Goal: Information Seeking & Learning: Compare options

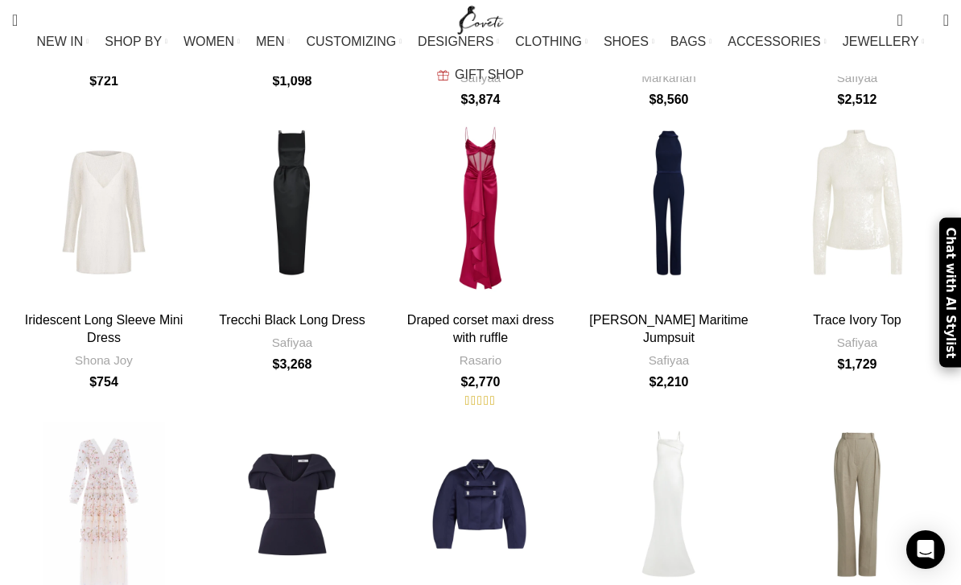
scroll to position [4850, 0]
click at [280, 424] on div "Fay Midnight Navy Top" at bounding box center [292, 516] width 37 height 184
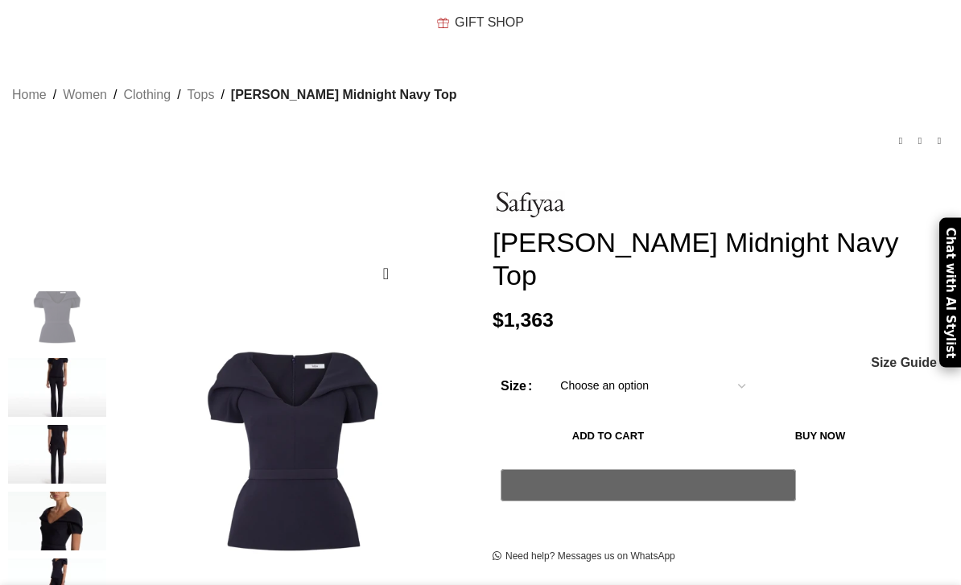
click at [90, 507] on img at bounding box center [57, 521] width 98 height 59
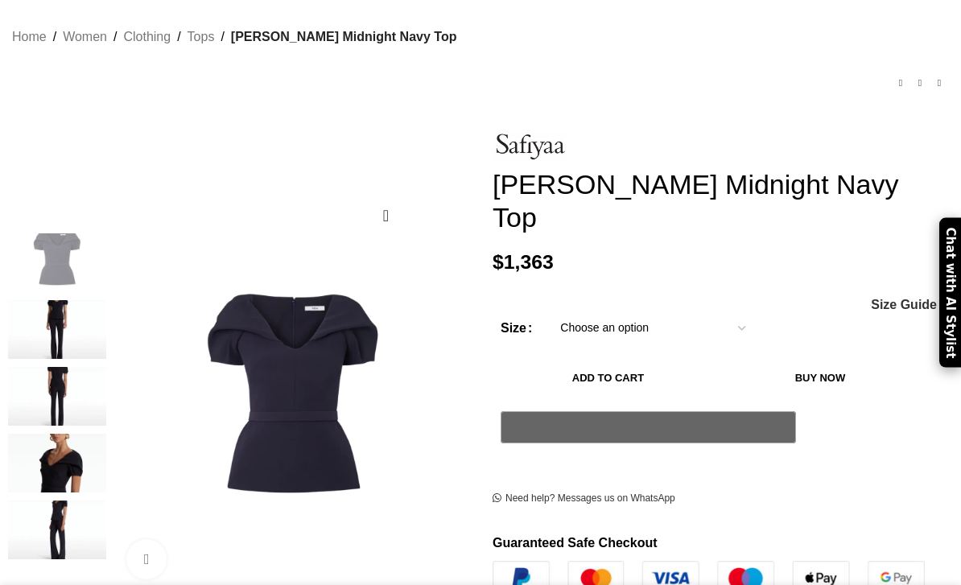
scroll to position [175, 0]
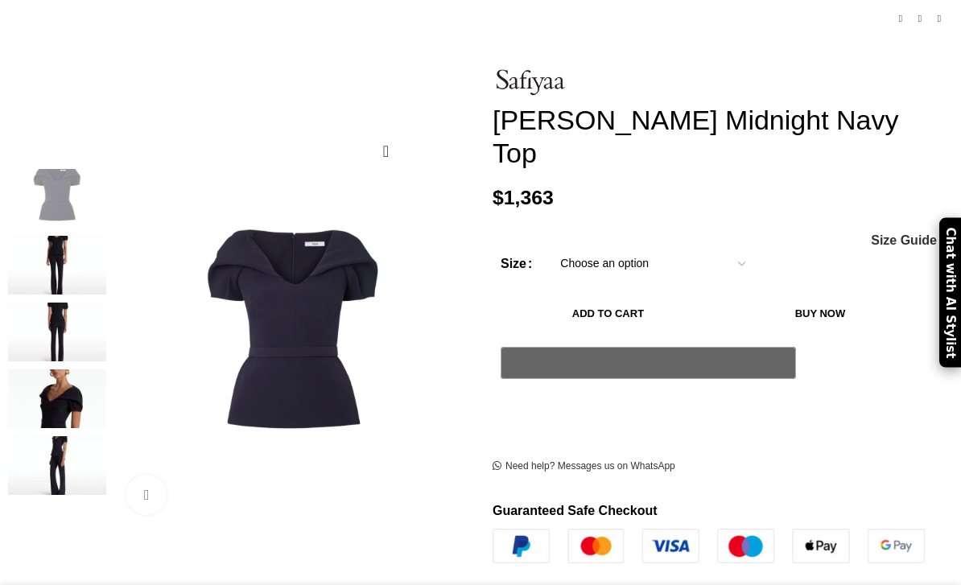
click at [85, 443] on img at bounding box center [57, 465] width 98 height 59
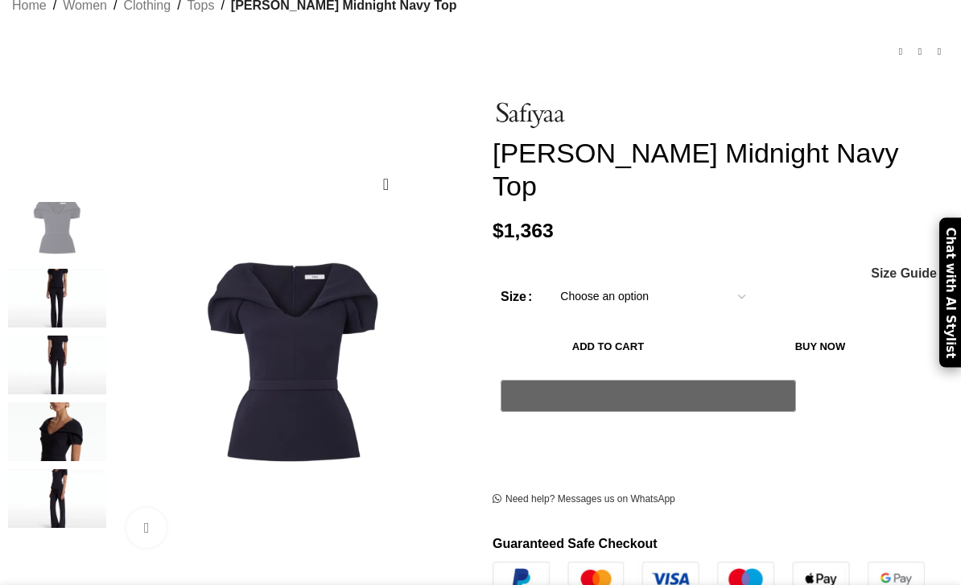
scroll to position [141, 0]
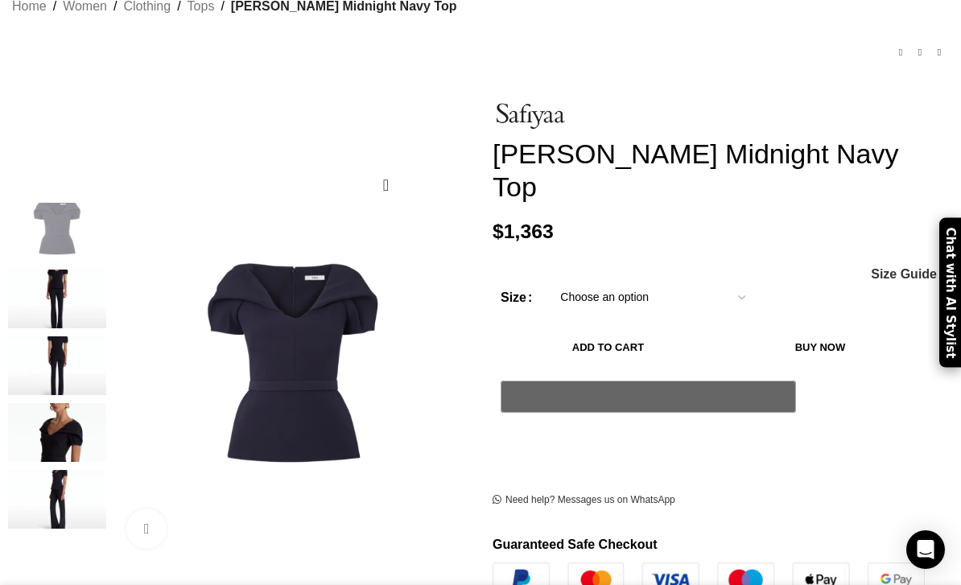
click at [457, 362] on div "Next slide" at bounding box center [477, 382] width 40 height 40
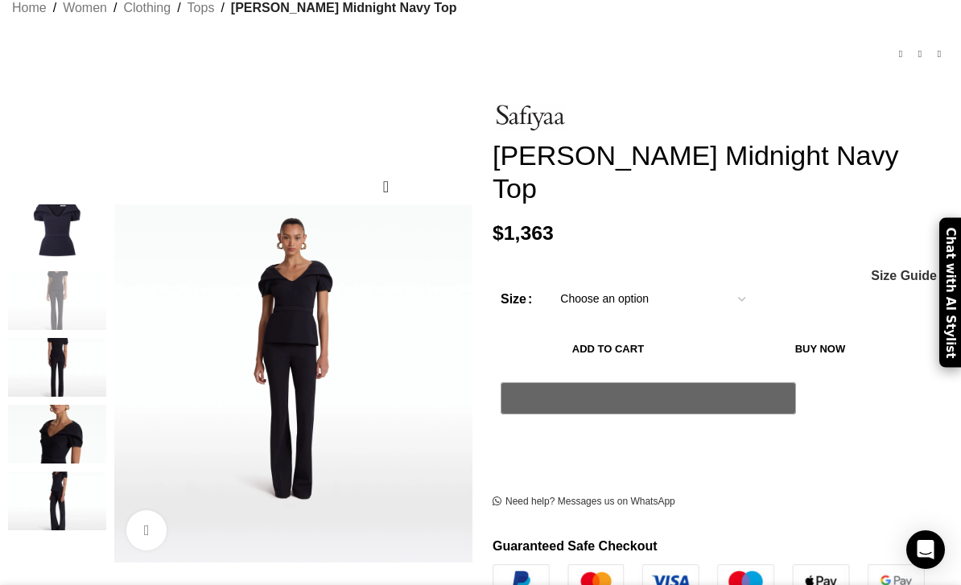
click at [465, 364] on div "Next slide" at bounding box center [477, 384] width 40 height 40
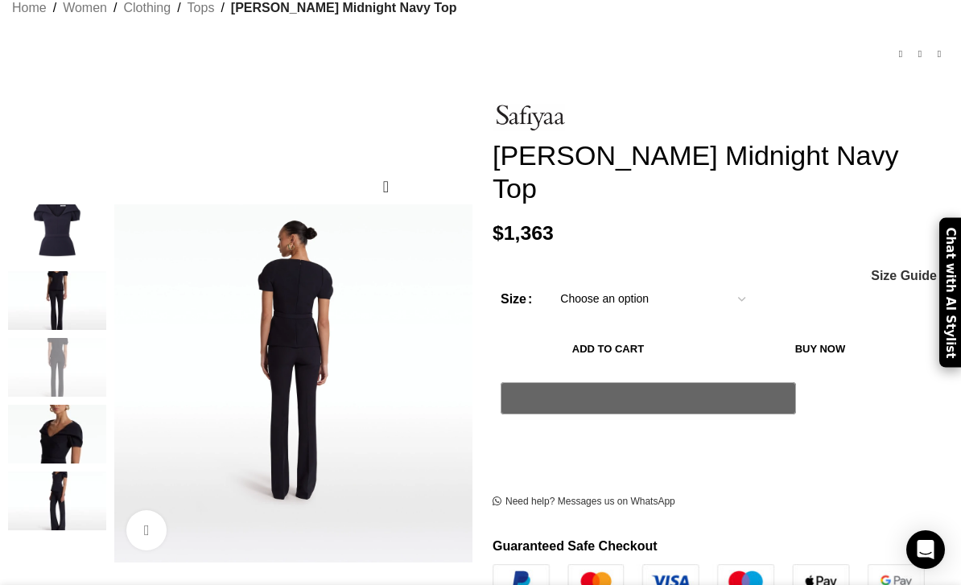
click at [467, 366] on div "Next slide" at bounding box center [477, 384] width 40 height 40
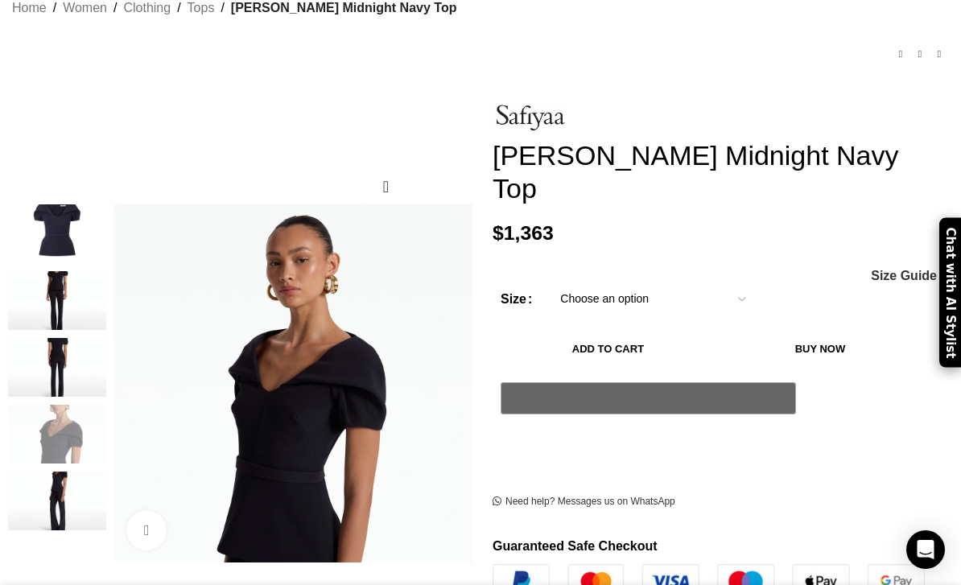
click at [471, 367] on div "Next slide" at bounding box center [477, 384] width 40 height 40
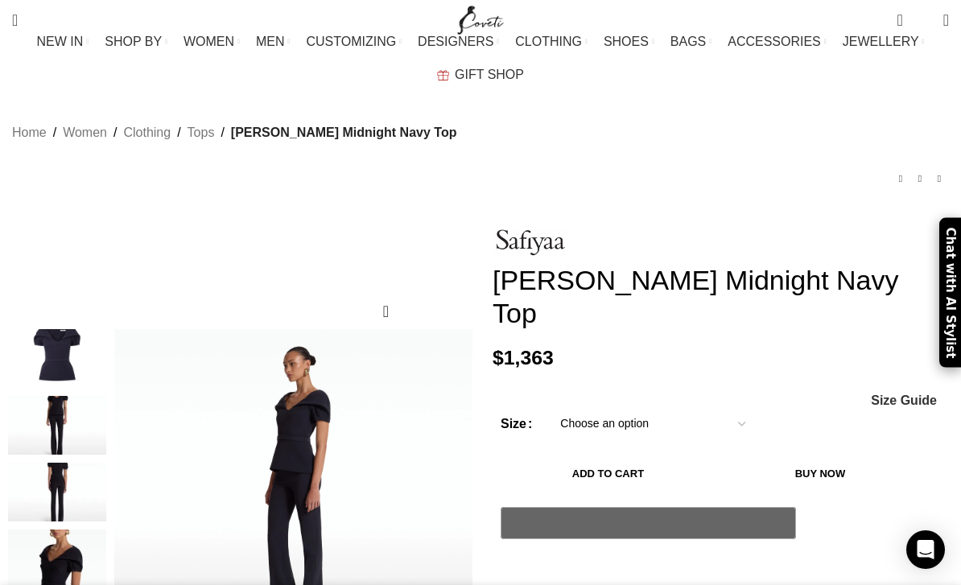
scroll to position [19, 0]
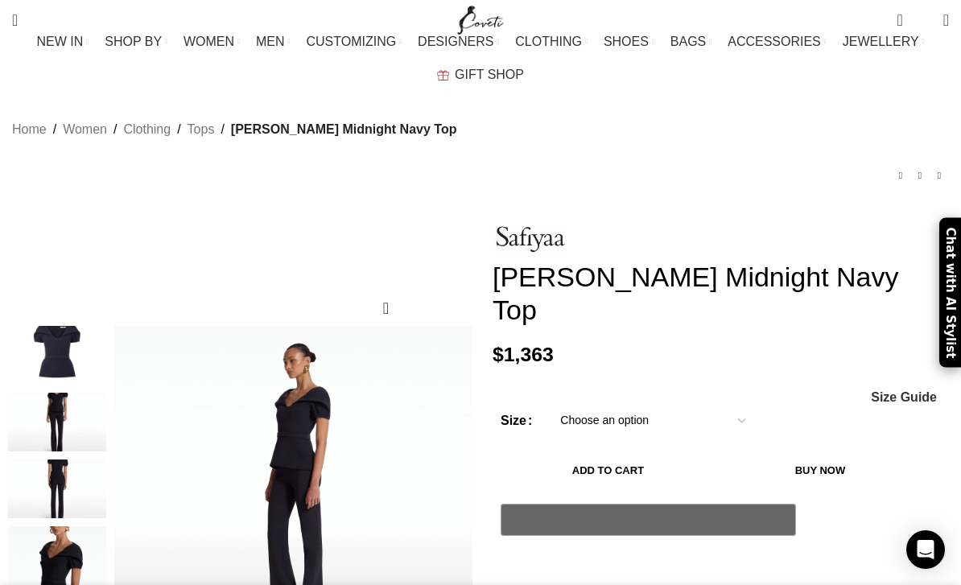
click at [552, 225] on img at bounding box center [529, 238] width 72 height 27
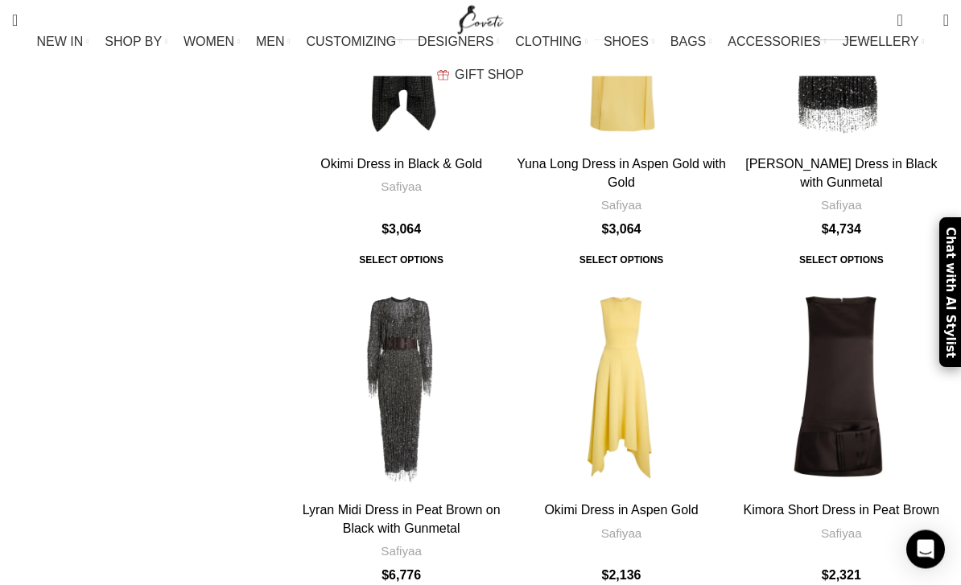
scroll to position [4331, 0]
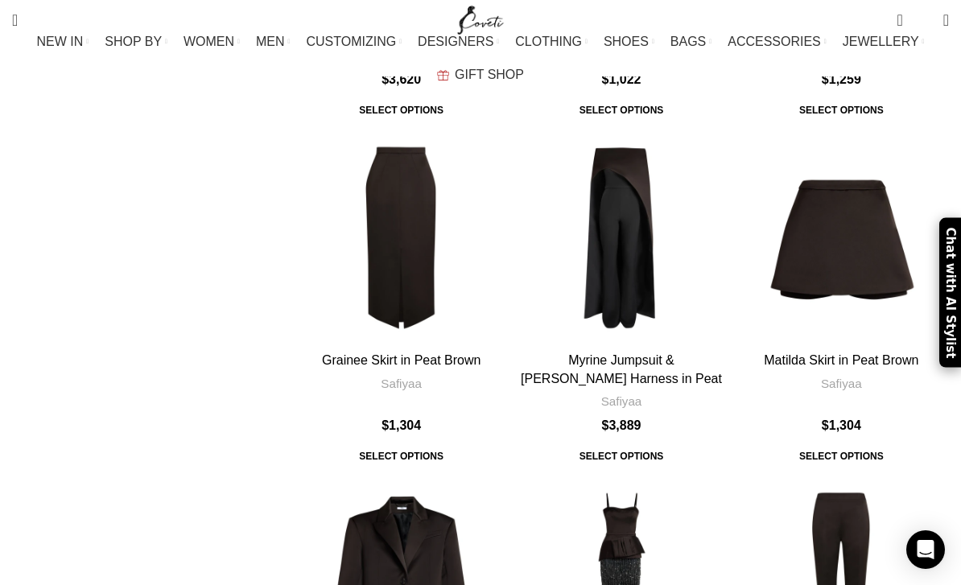
scroll to position [5167, 0]
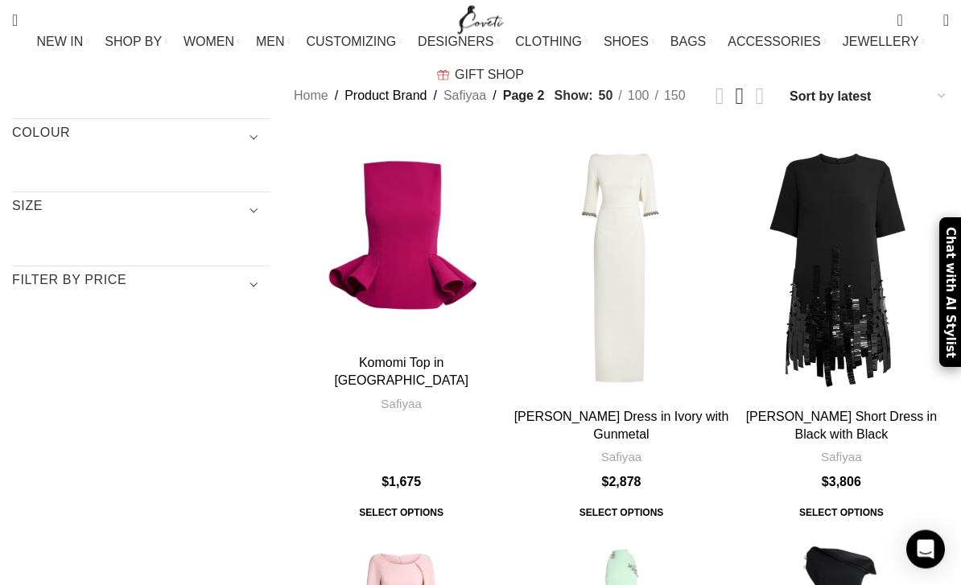
scroll to position [170, 0]
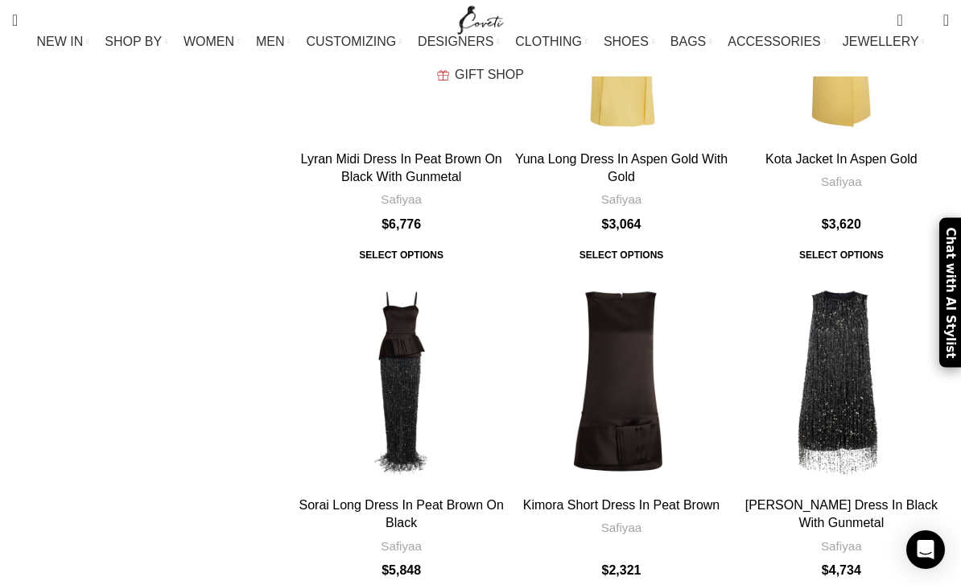
scroll to position [5051, 0]
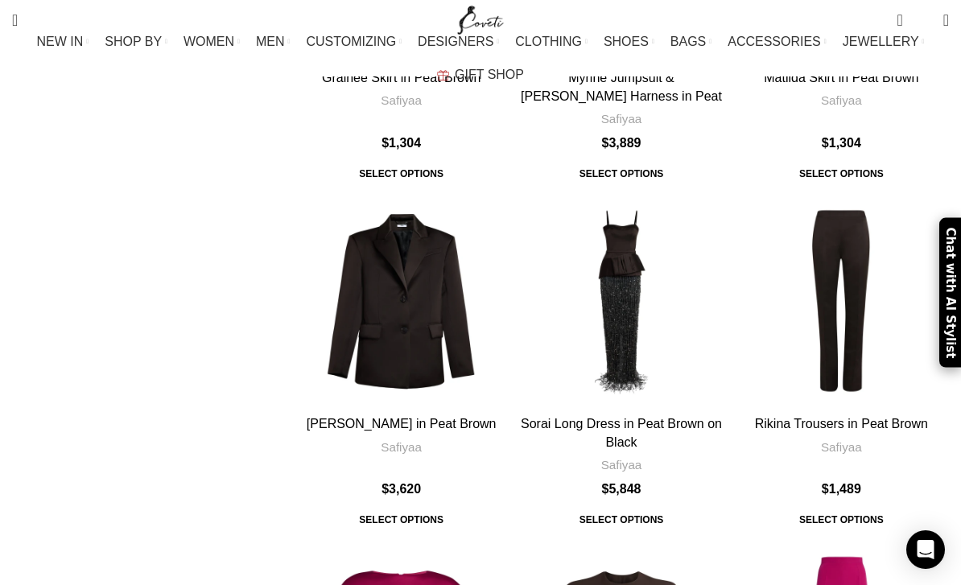
scroll to position [5218, 0]
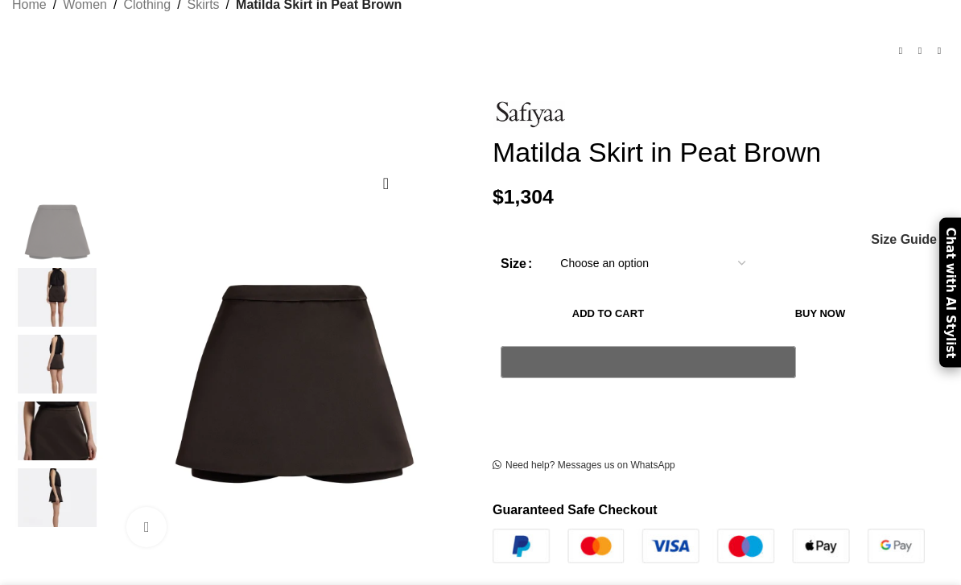
scroll to position [143, 0]
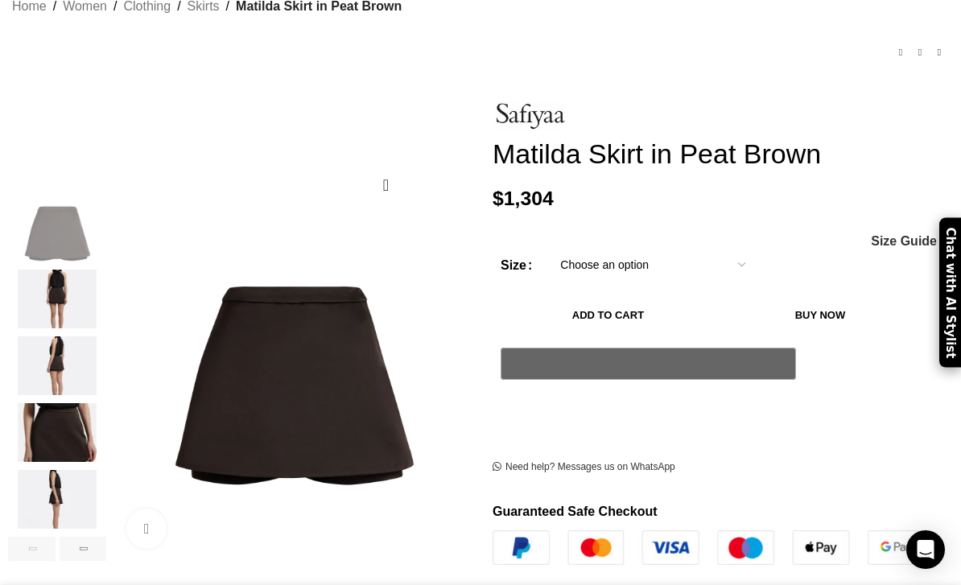
click at [457, 364] on div "Next slide" at bounding box center [477, 382] width 40 height 40
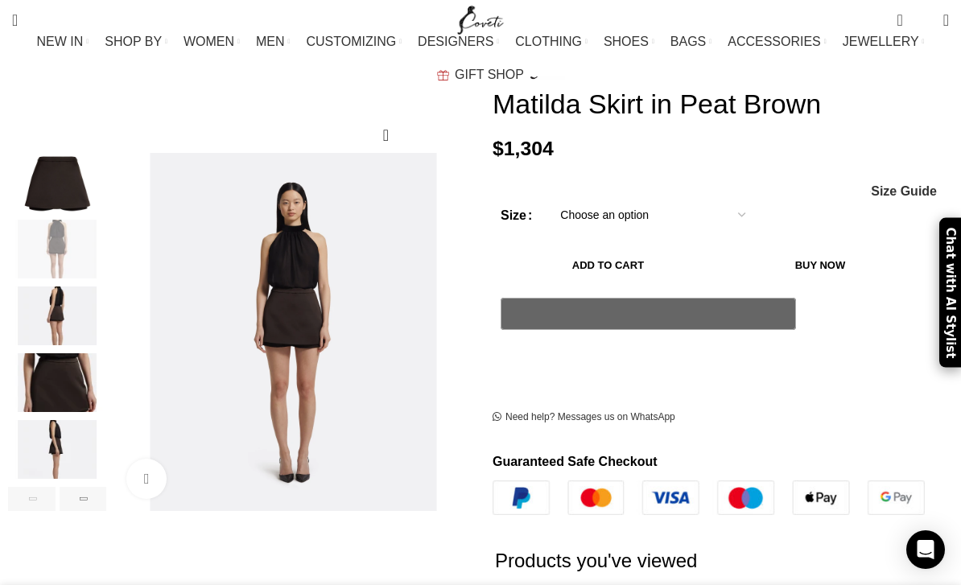
scroll to position [194, 0]
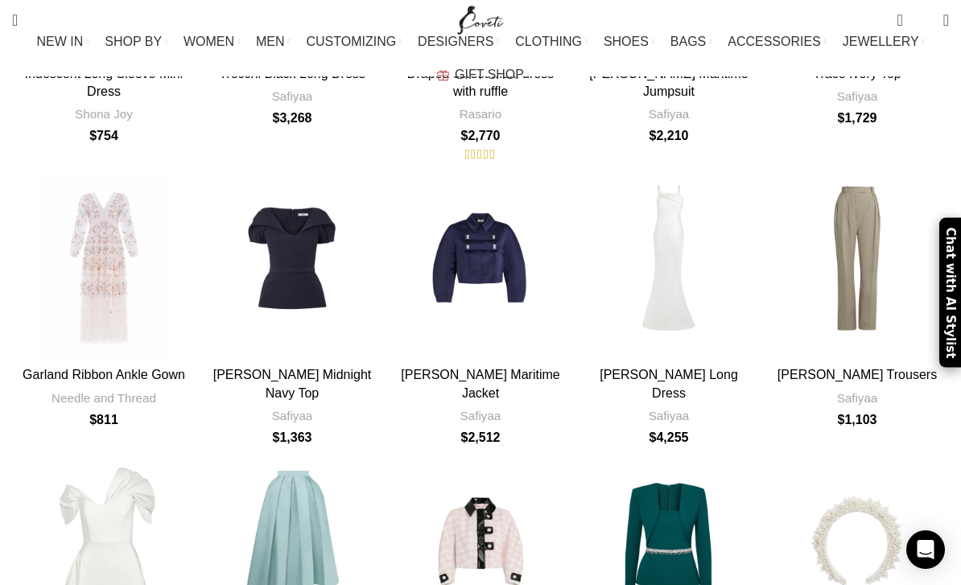
scroll to position [5288, 0]
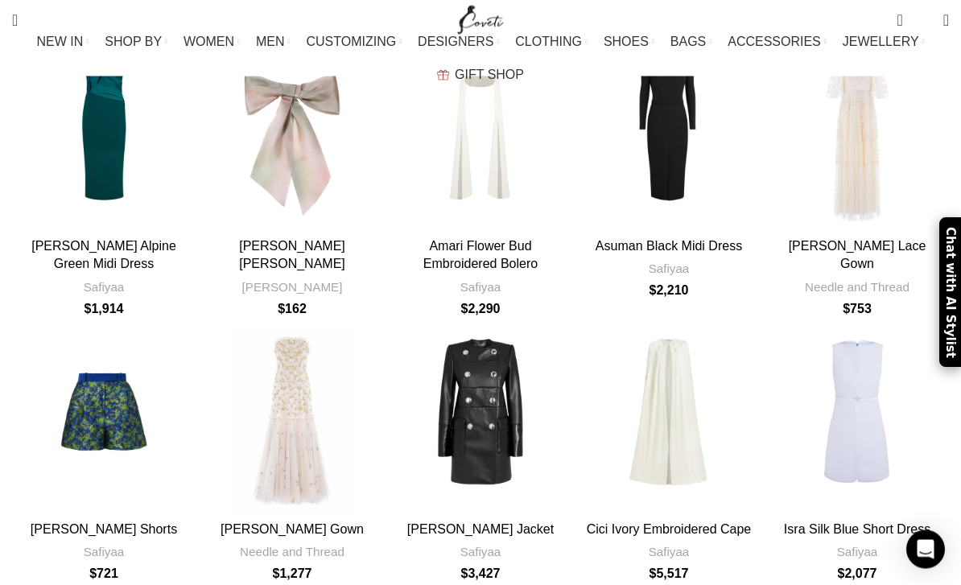
scroll to position [9228, 0]
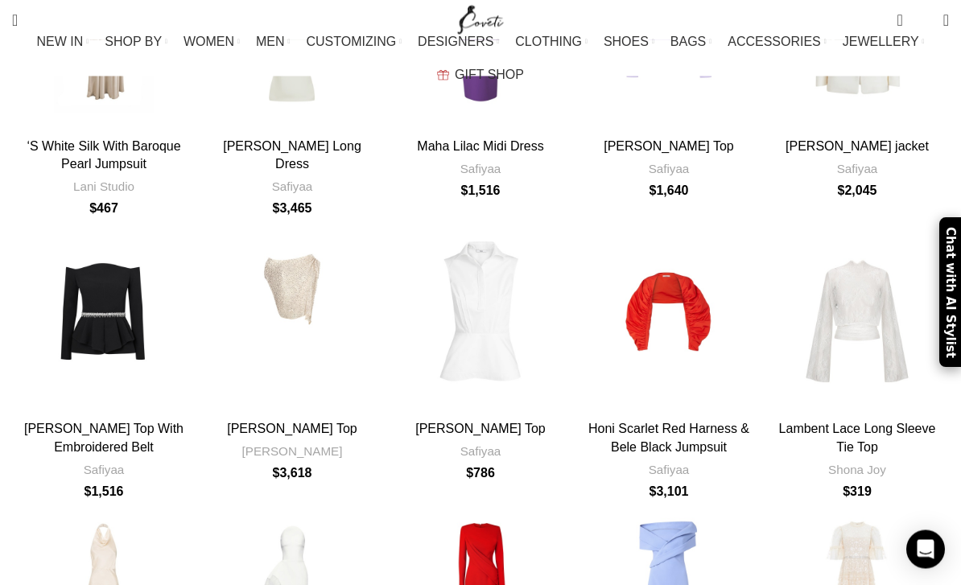
scroll to position [10863, 0]
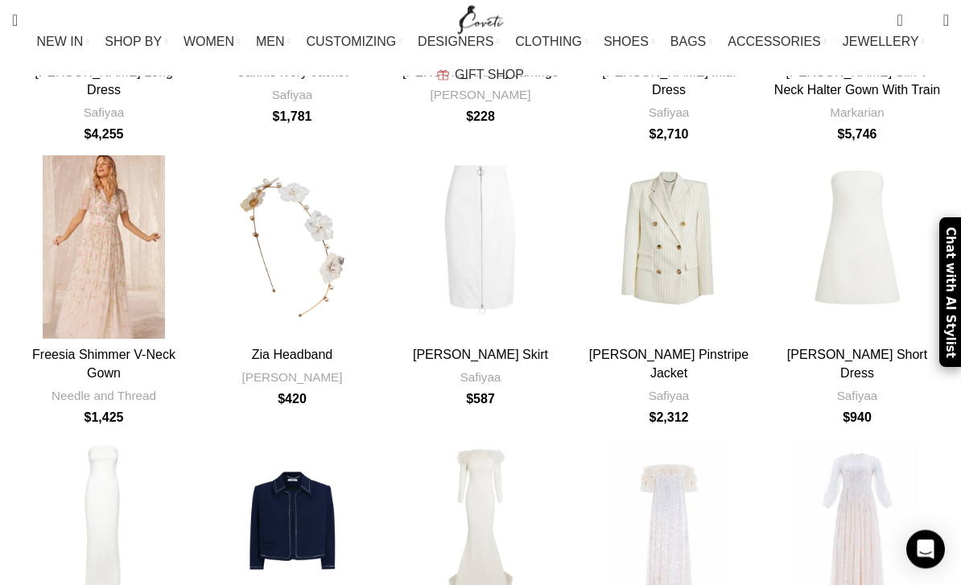
scroll to position [11650, 0]
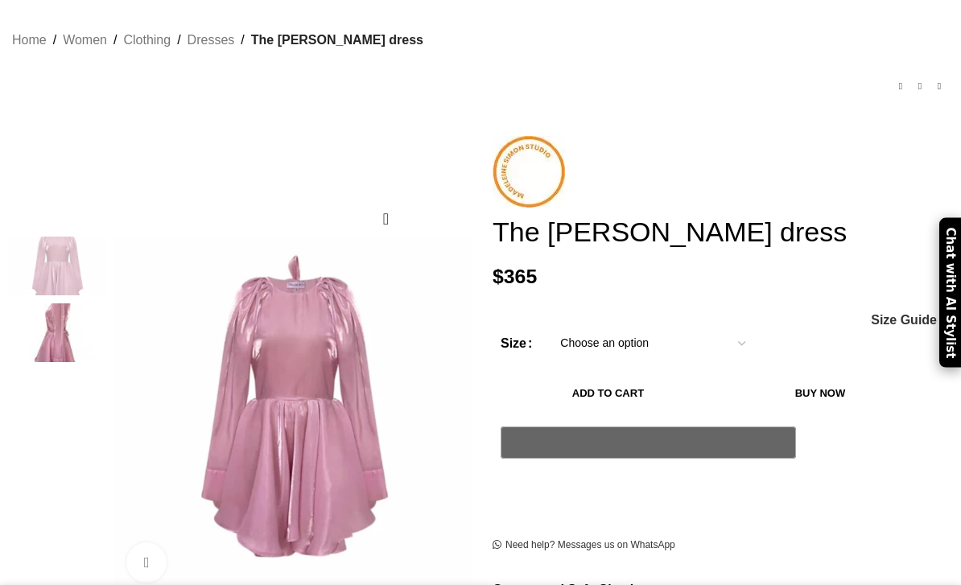
scroll to position [107, 0]
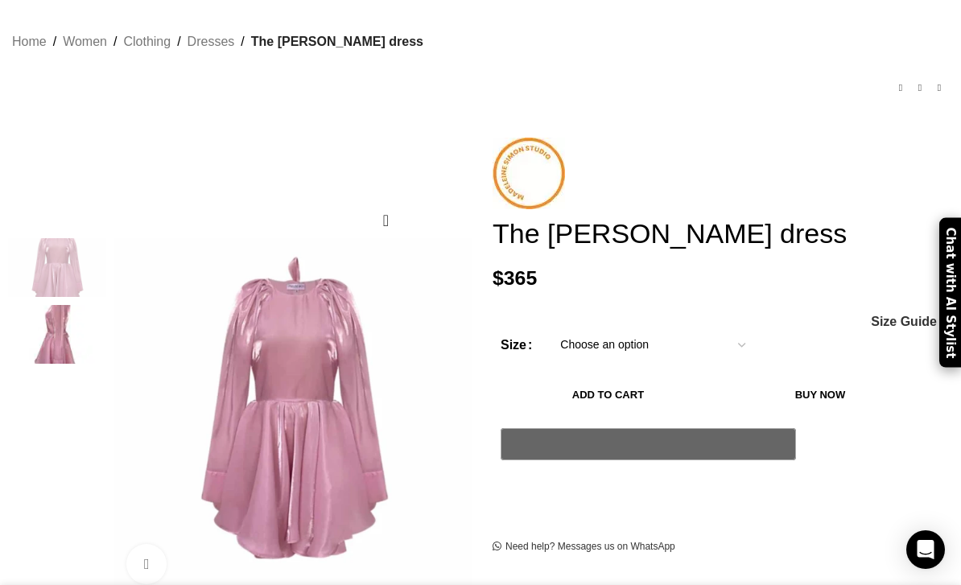
click at [457, 398] on div "Next slide" at bounding box center [477, 418] width 40 height 40
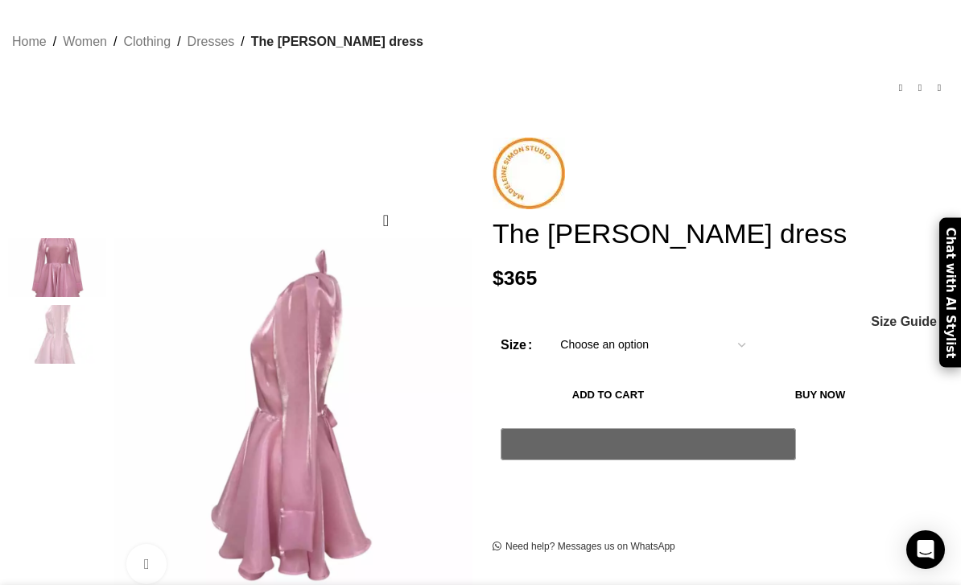
click at [460, 398] on div "Next slide" at bounding box center [477, 418] width 40 height 40
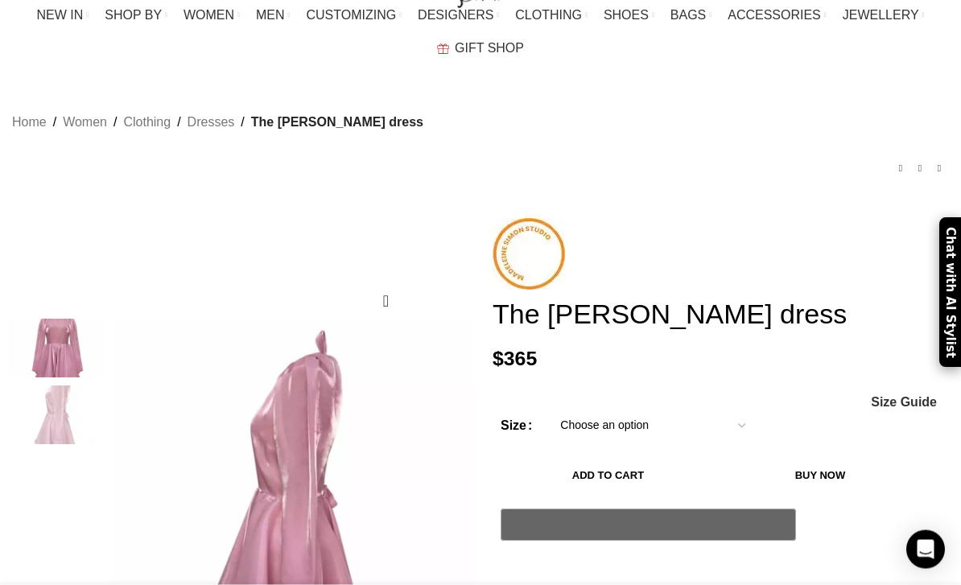
scroll to position [21, 0]
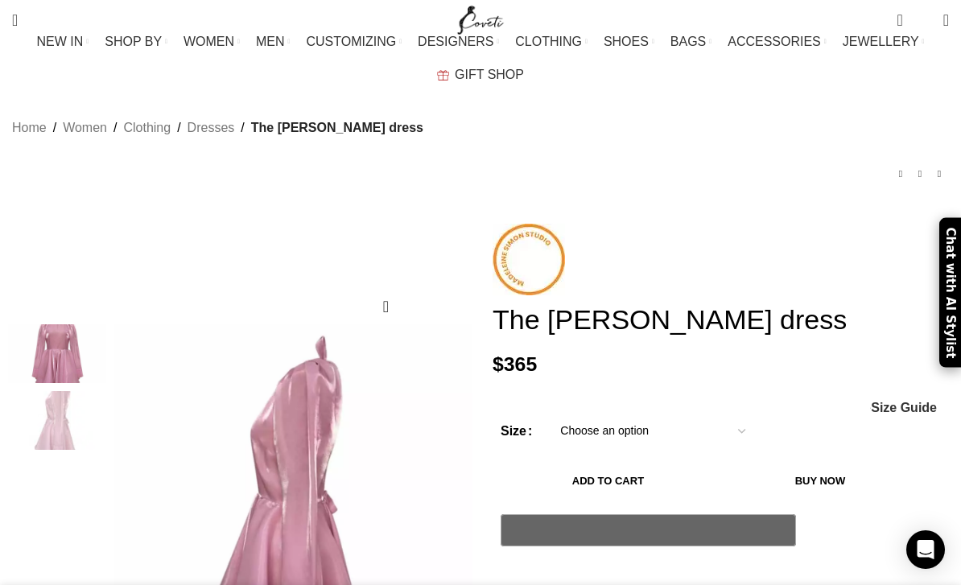
click at [543, 234] on img at bounding box center [529, 260] width 72 height 72
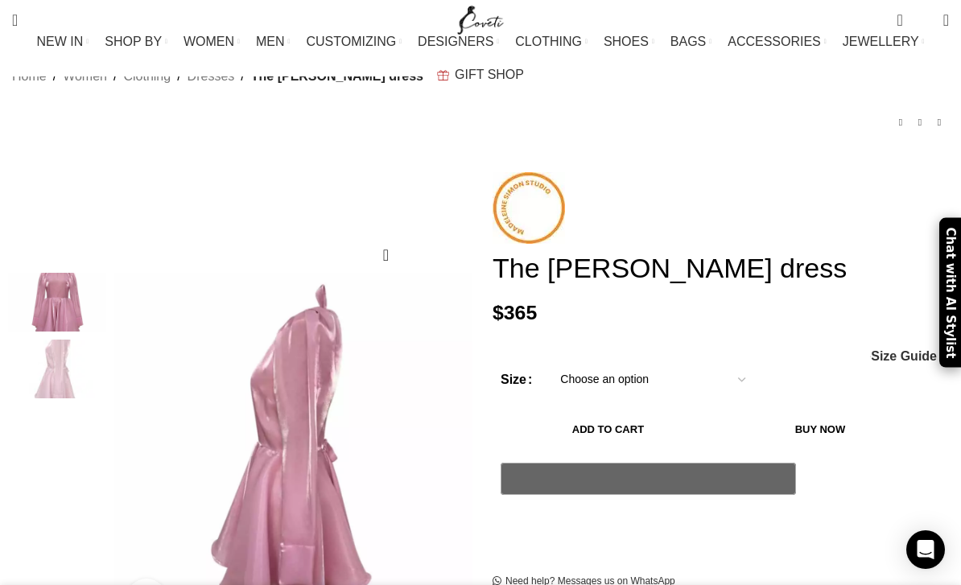
scroll to position [0, 164]
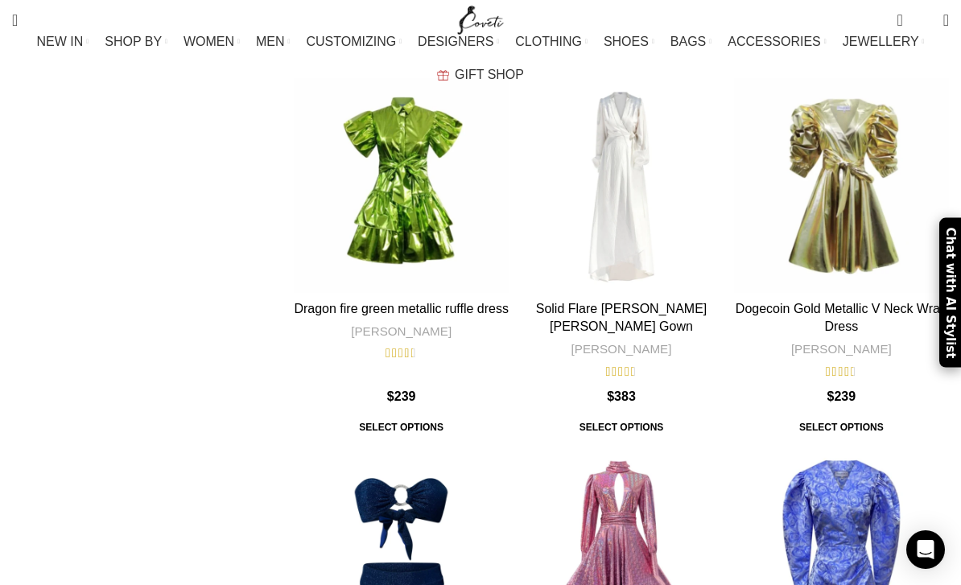
scroll to position [431, 0]
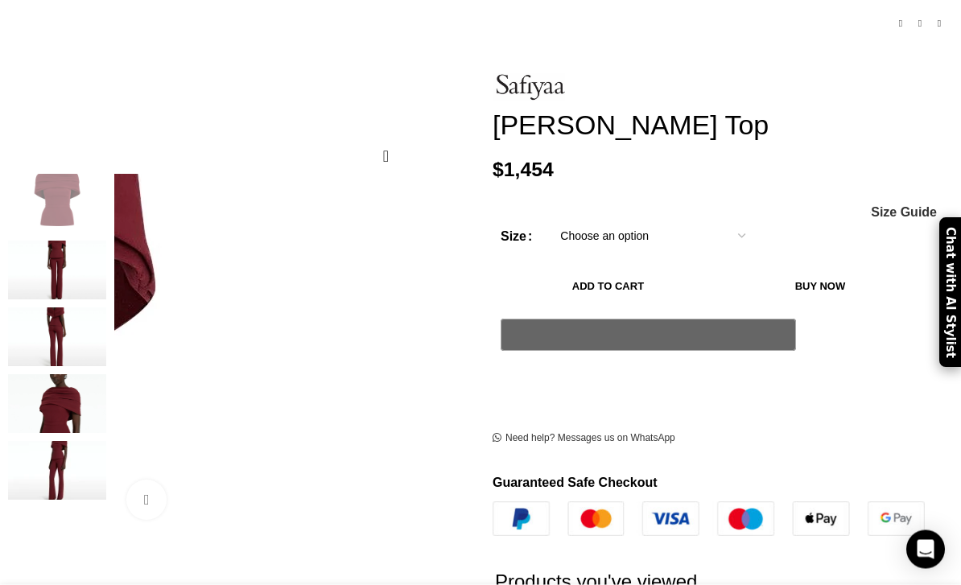
scroll to position [173, 0]
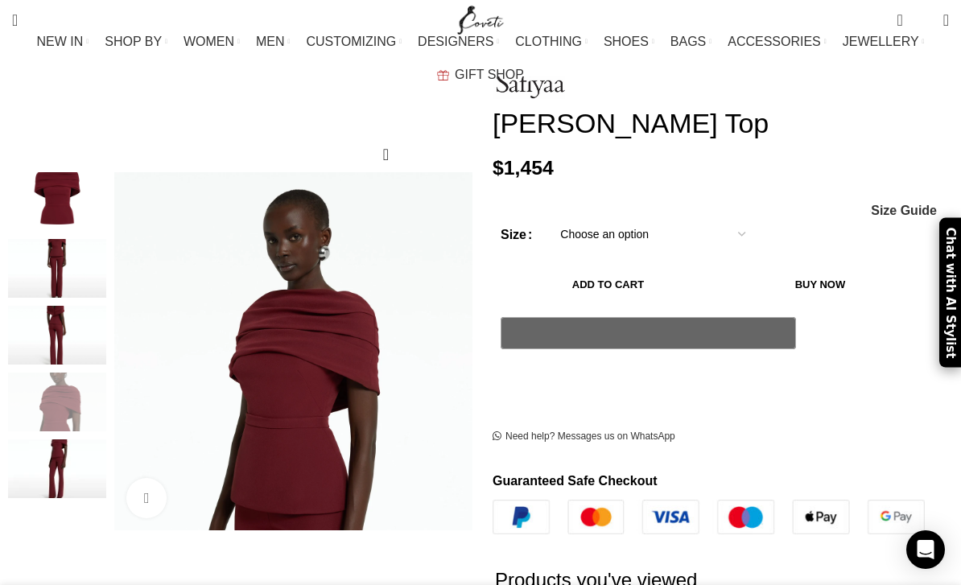
click at [84, 386] on img "4 / 5" at bounding box center [57, 402] width 98 height 59
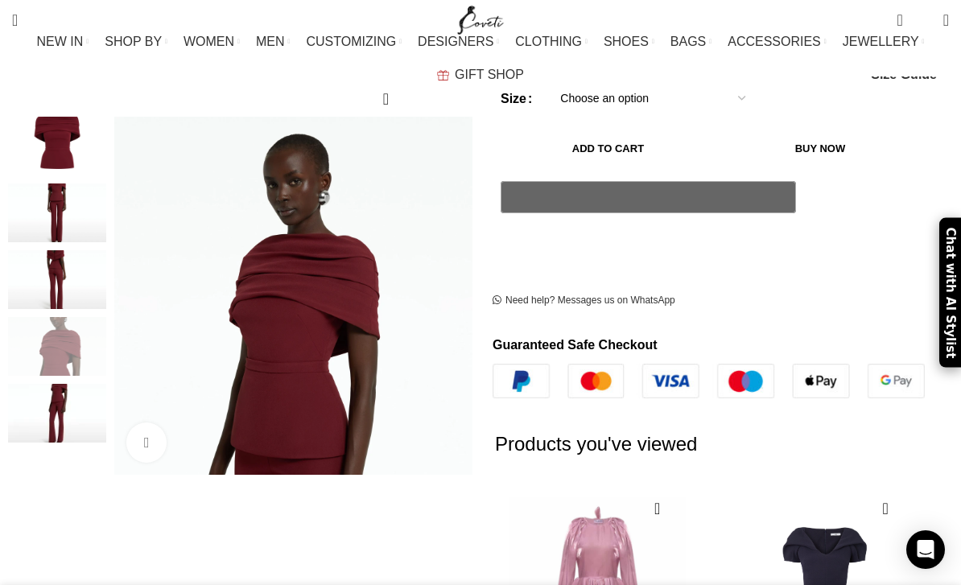
scroll to position [312, 0]
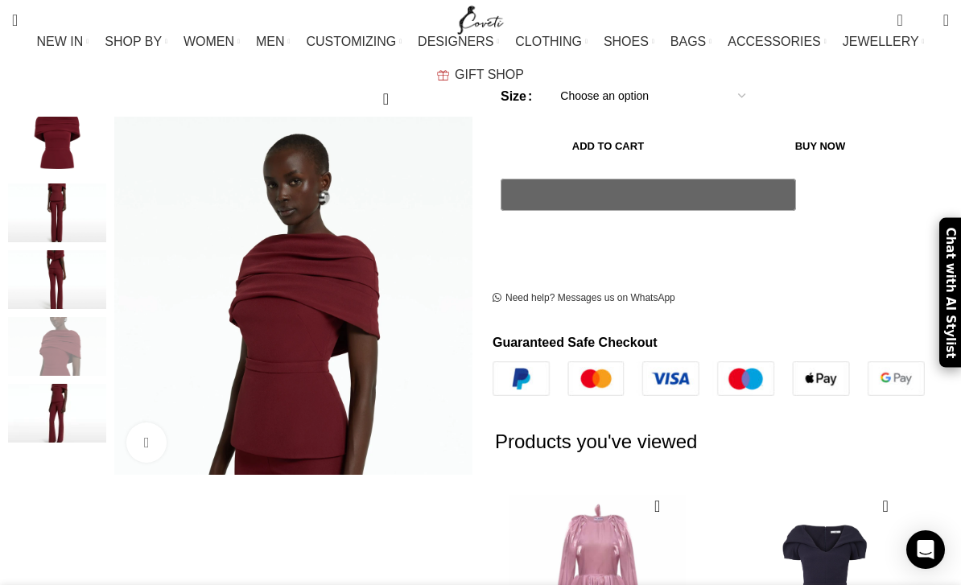
click at [457, 304] on div "Next slide" at bounding box center [477, 296] width 40 height 40
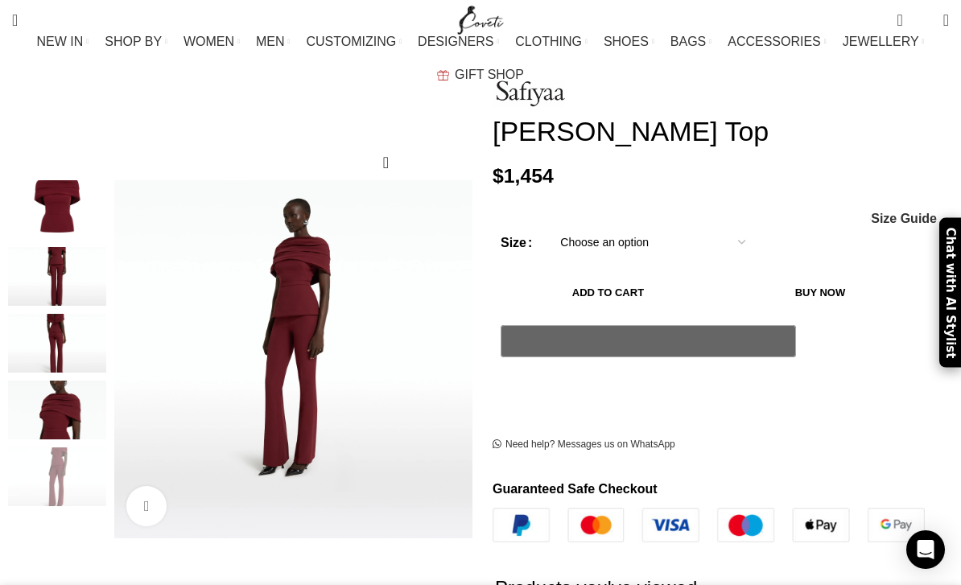
scroll to position [130, 0]
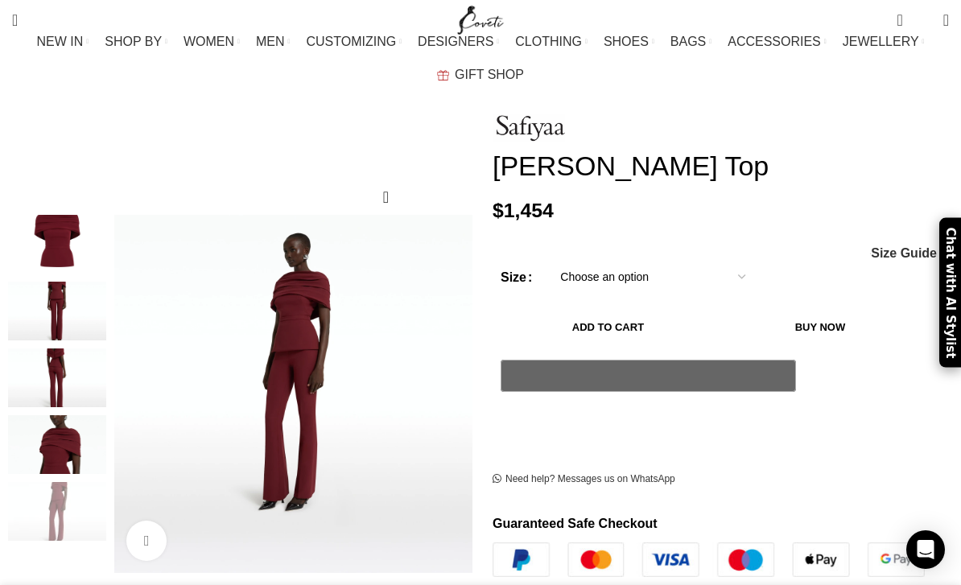
click at [457, 380] on div "Next slide" at bounding box center [477, 394] width 40 height 40
click at [457, 374] on div "Next slide" at bounding box center [477, 394] width 40 height 40
click at [457, 382] on div "Next slide" at bounding box center [477, 394] width 40 height 40
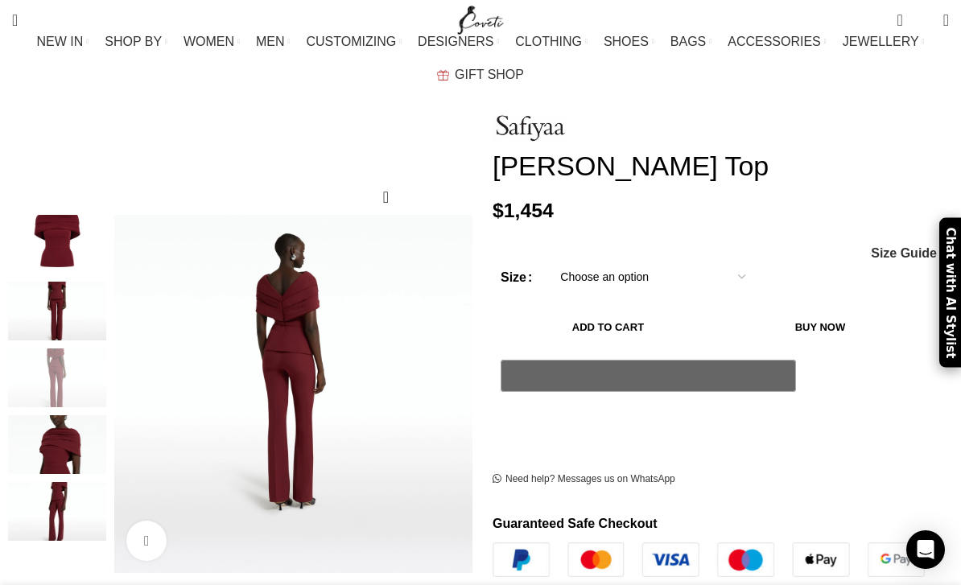
click at [84, 217] on img "1 / 5" at bounding box center [57, 244] width 98 height 59
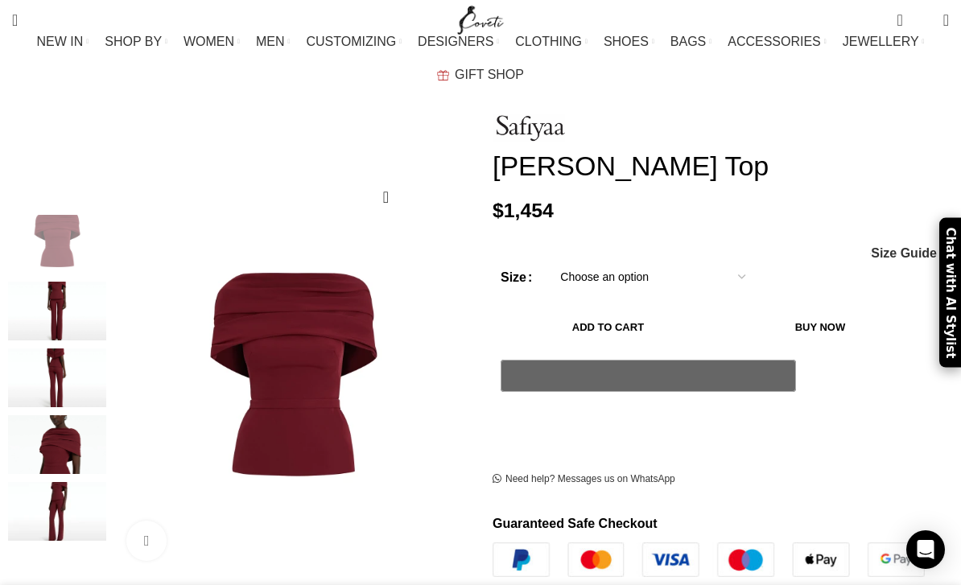
click at [544, 114] on img at bounding box center [529, 127] width 72 height 27
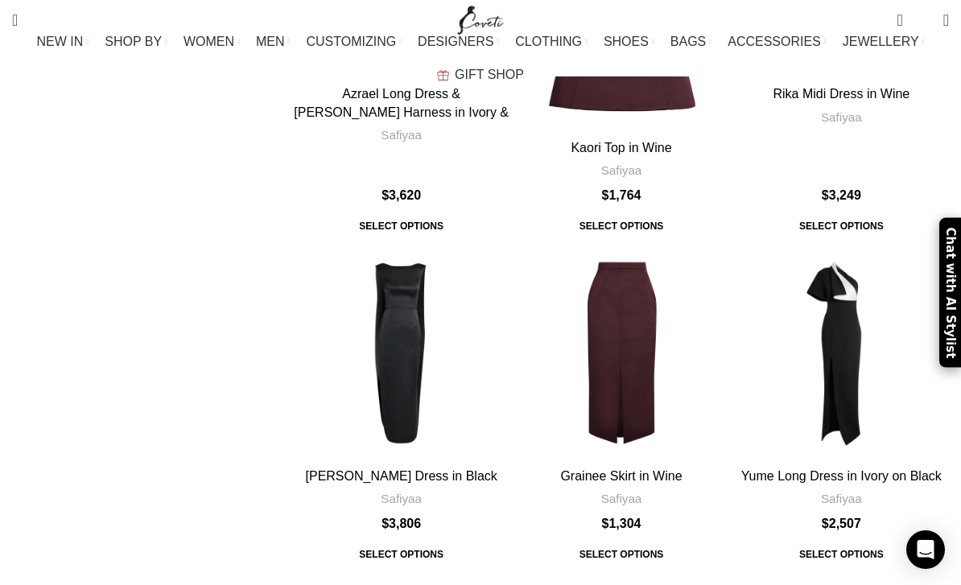
scroll to position [2341, 0]
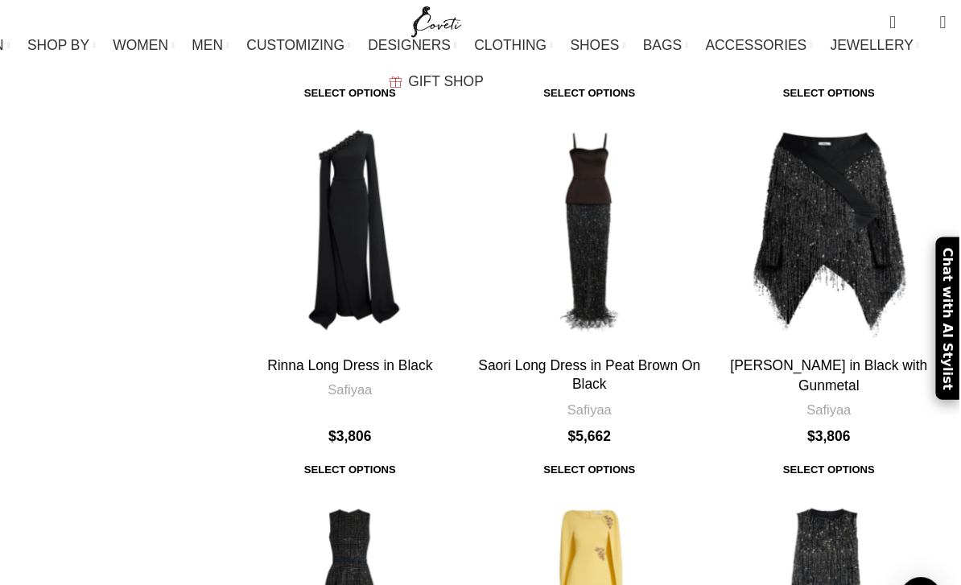
scroll to position [3618, 0]
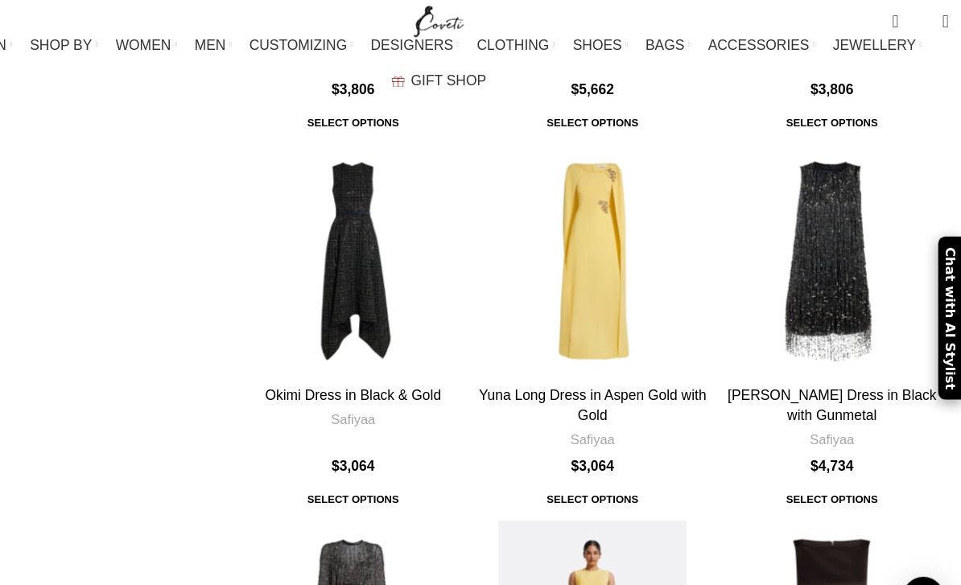
scroll to position [4052, 0]
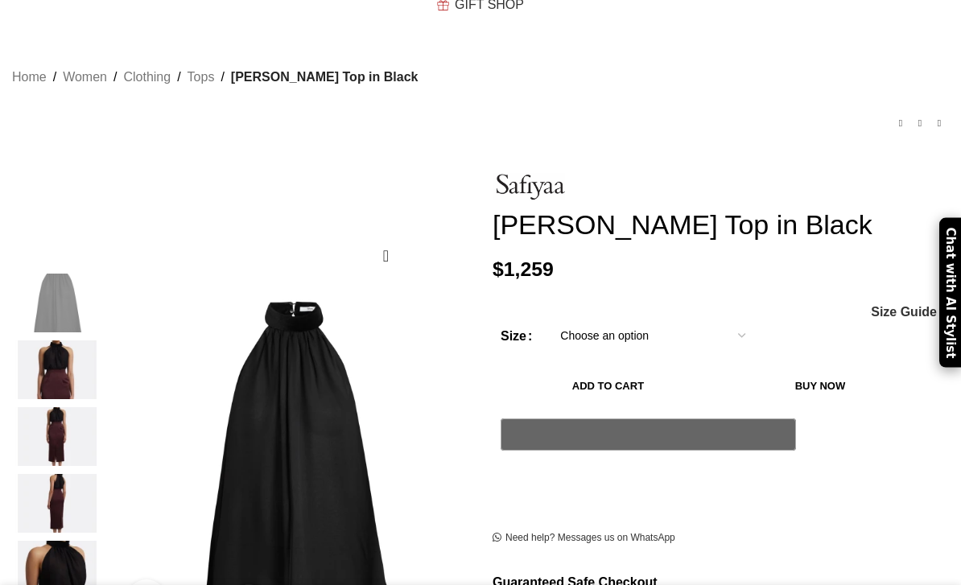
click at [73, 341] on img at bounding box center [57, 370] width 98 height 59
click at [76, 343] on img at bounding box center [57, 370] width 98 height 59
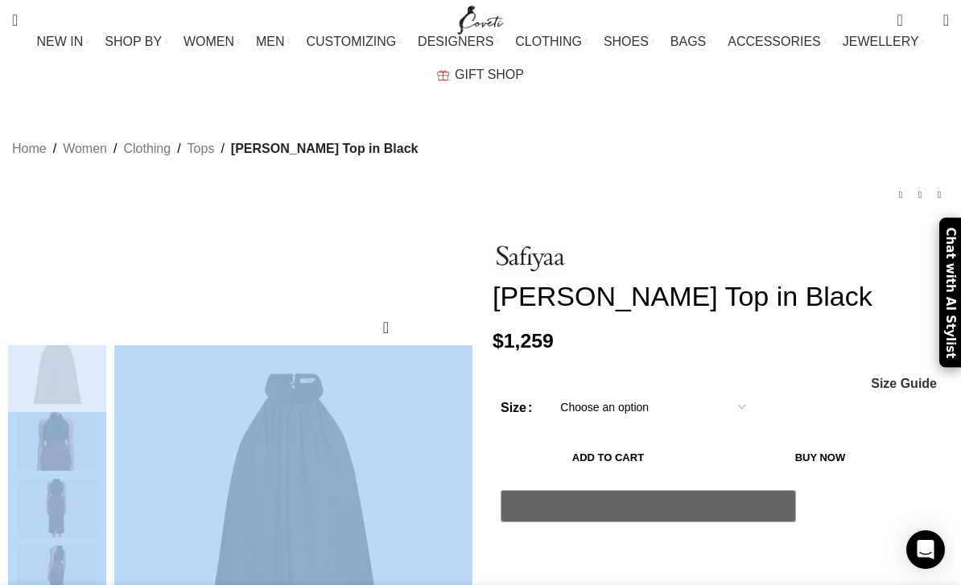
click at [623, 184] on div "Grainee Skirt in Peat Brown $ 1,304 Back to products Orla Trousers in Peat Brow…" at bounding box center [480, 195] width 937 height 22
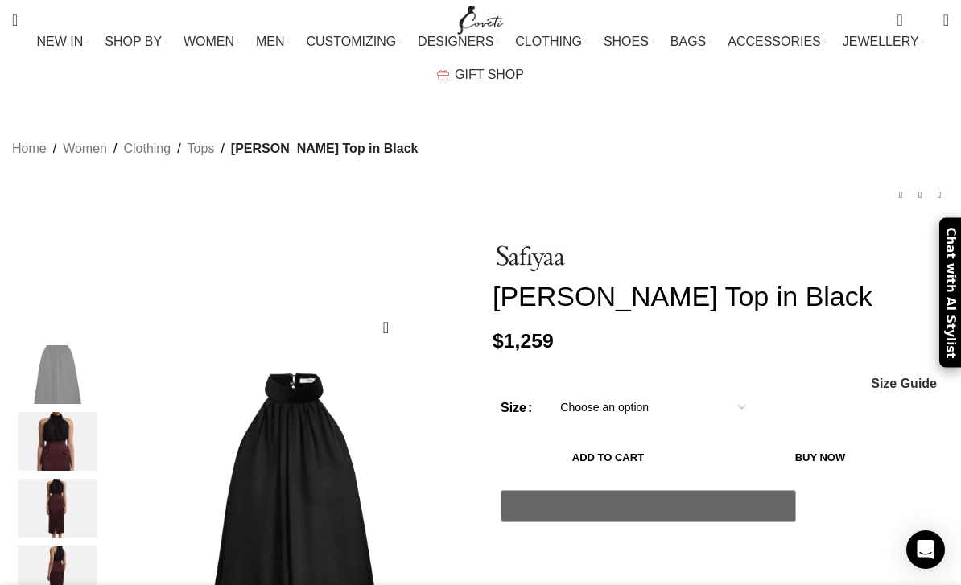
click at [617, 245] on div at bounding box center [721, 258] width 457 height 27
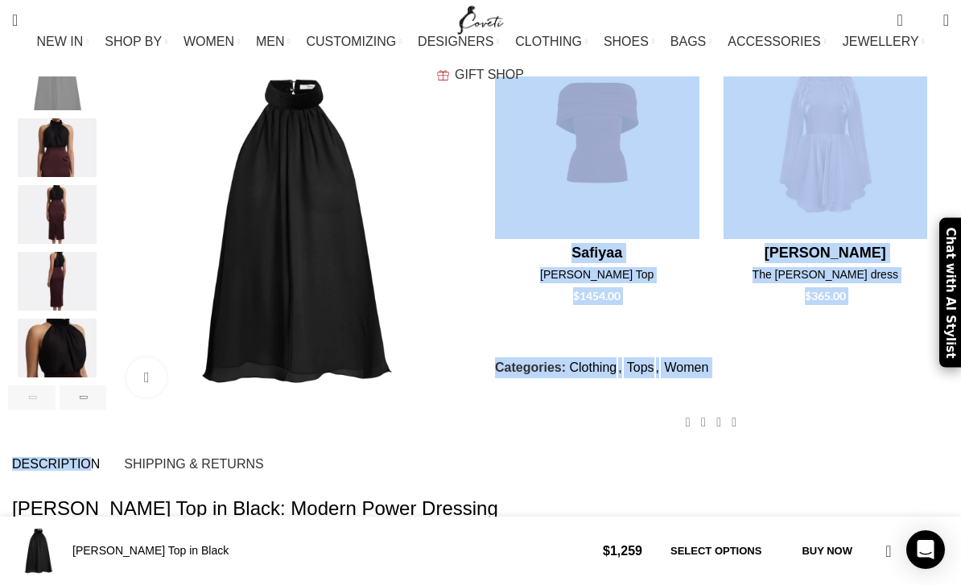
scroll to position [0, 328]
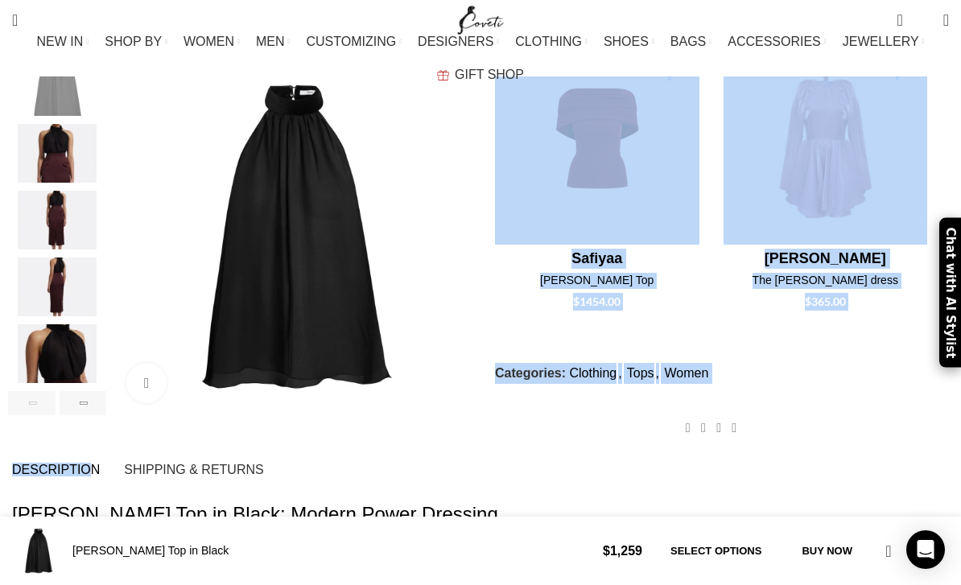
click at [398, 501] on h2 "Safiyaa Akira Top in Black: Modern Power Dressing" at bounding box center [480, 514] width 937 height 27
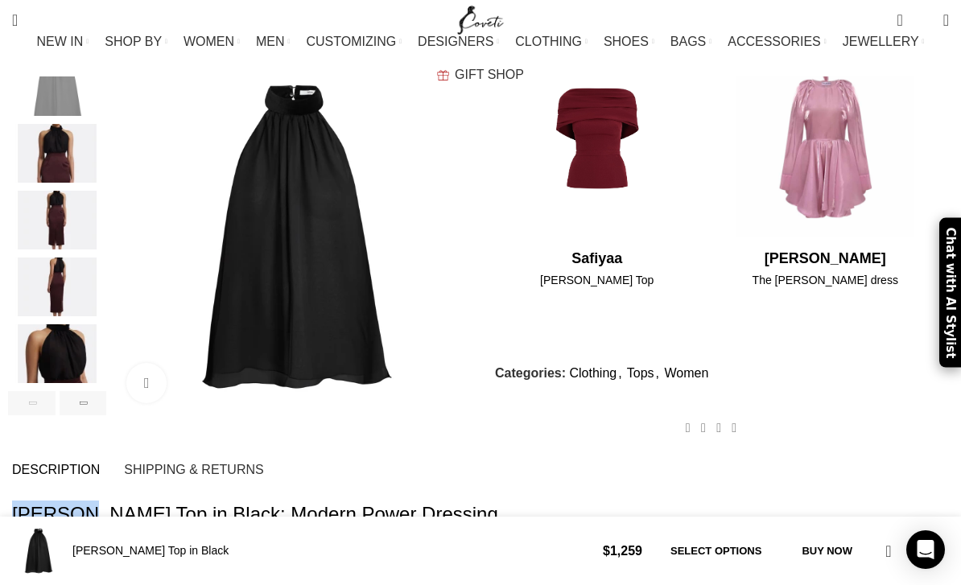
click at [55, 501] on h2 "Safiyaa Akira Top in Black: Modern Power Dressing" at bounding box center [480, 514] width 937 height 27
copy h2 "Safiyaa"
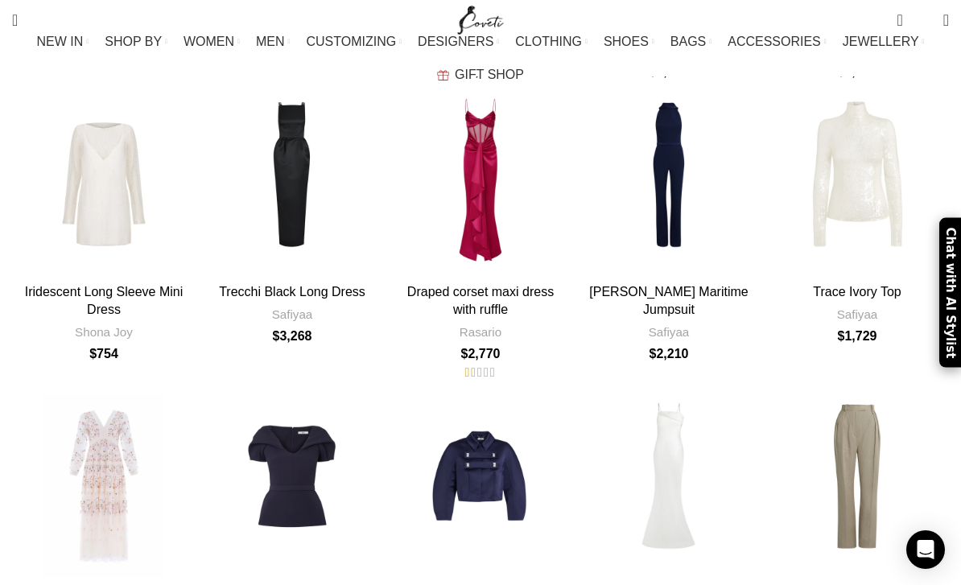
scroll to position [4862, 0]
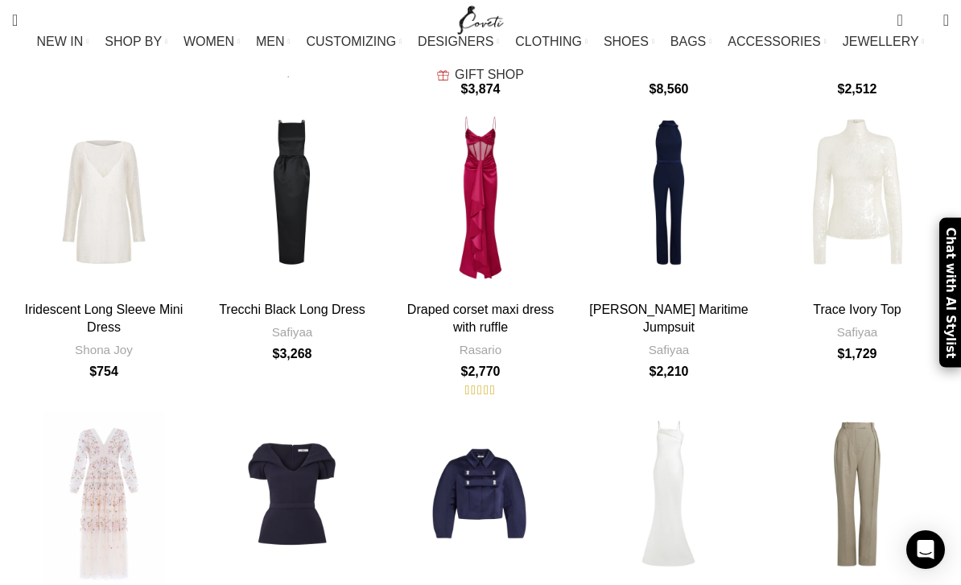
click at [212, 45] on link "WOMEN" at bounding box center [212, 42] width 56 height 32
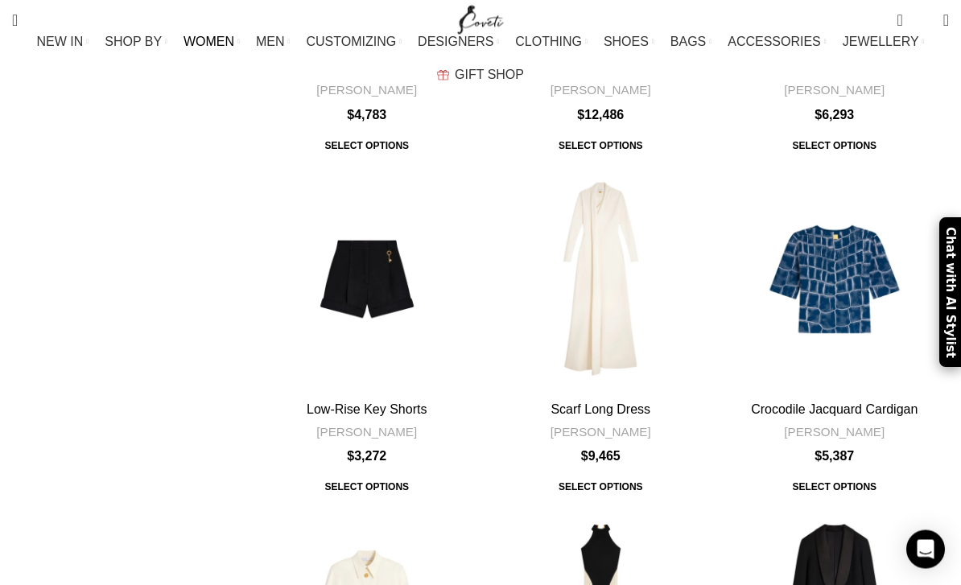
scroll to position [5188, 0]
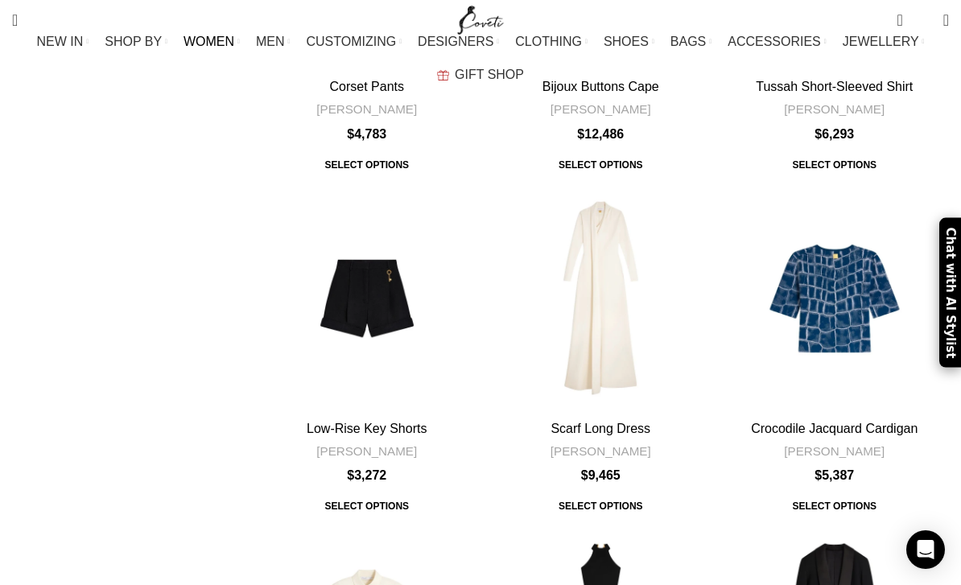
click at [48, 170] on link "All clothing" at bounding box center [133, 164] width 217 height 27
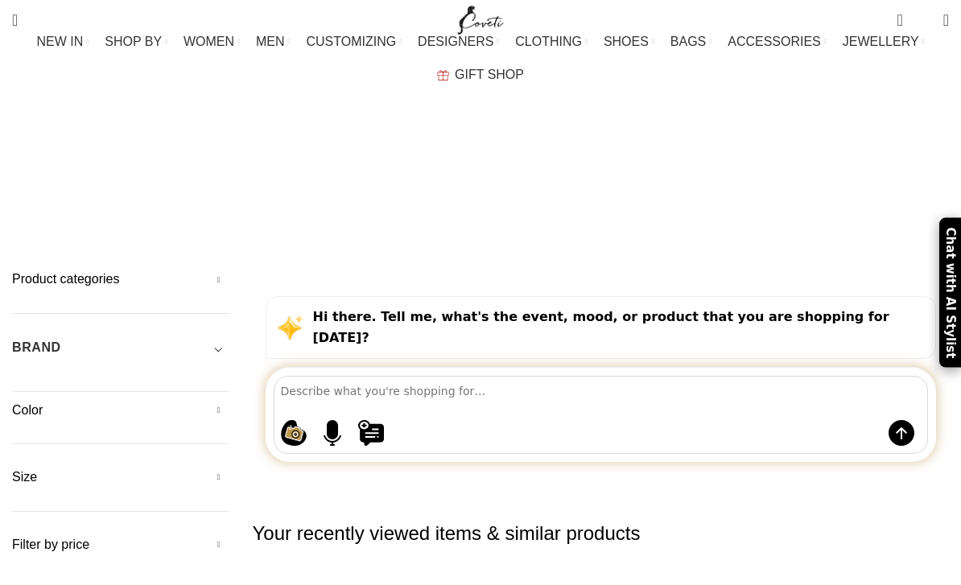
click at [216, 402] on h5 "Color" at bounding box center [120, 411] width 217 height 18
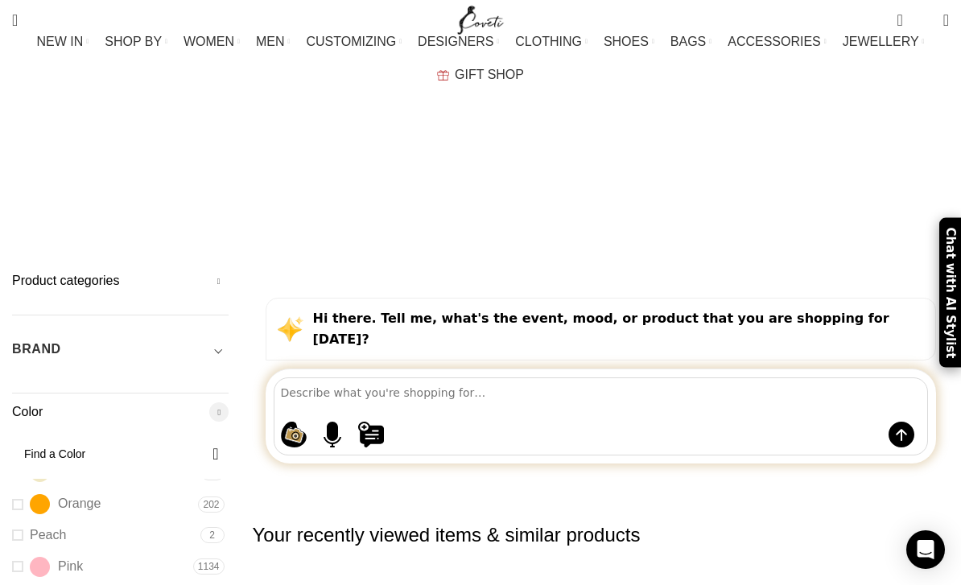
scroll to position [349, 0]
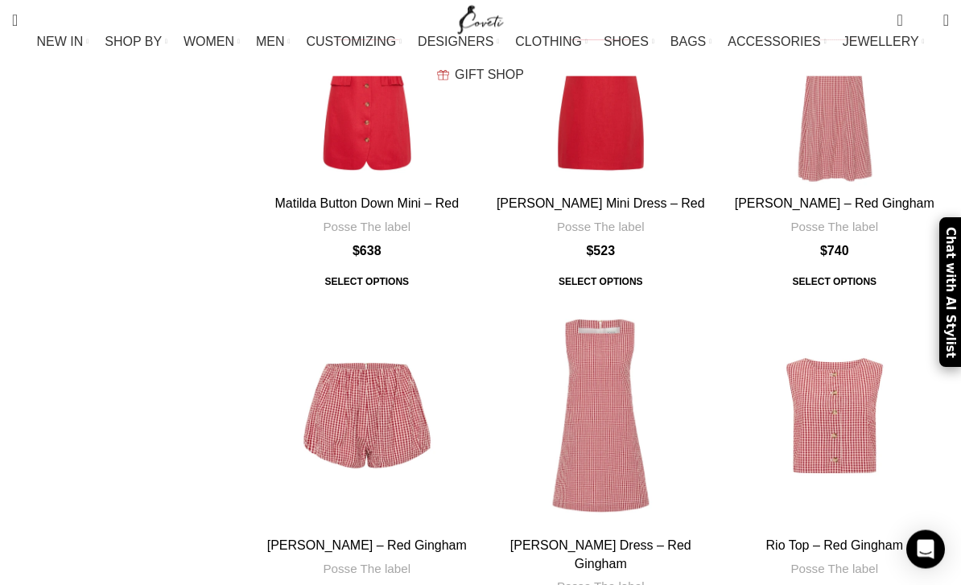
scroll to position [5699, 0]
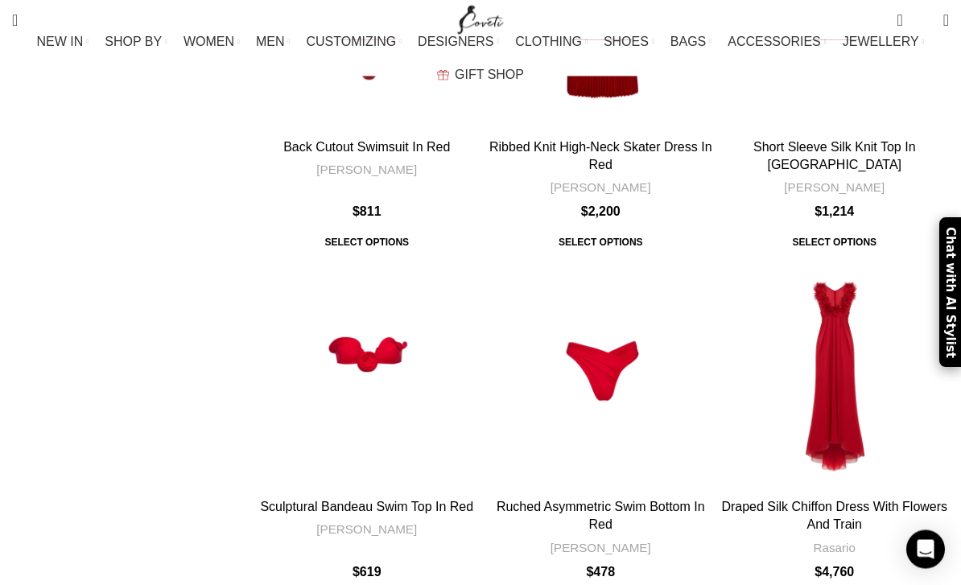
scroll to position [3333, 0]
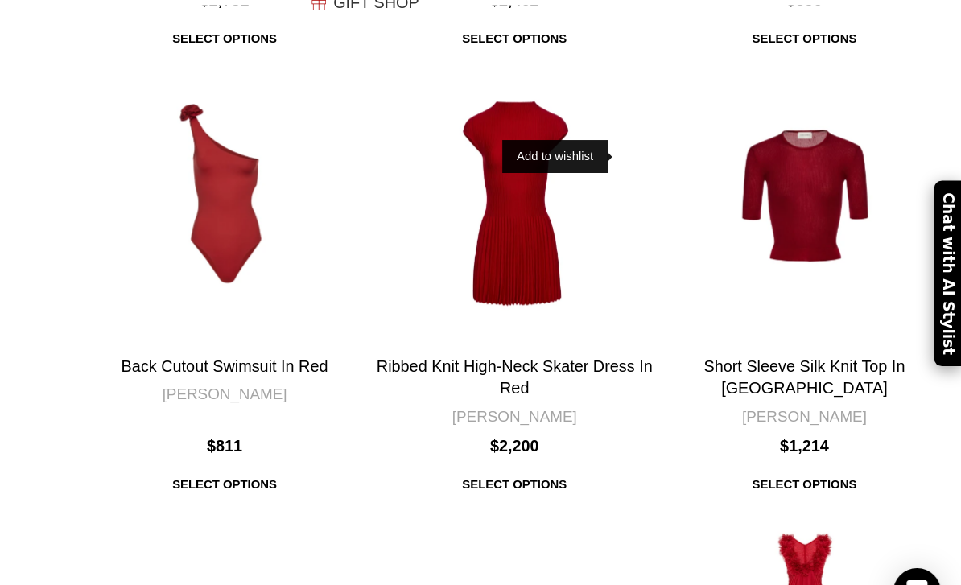
scroll to position [3113, 0]
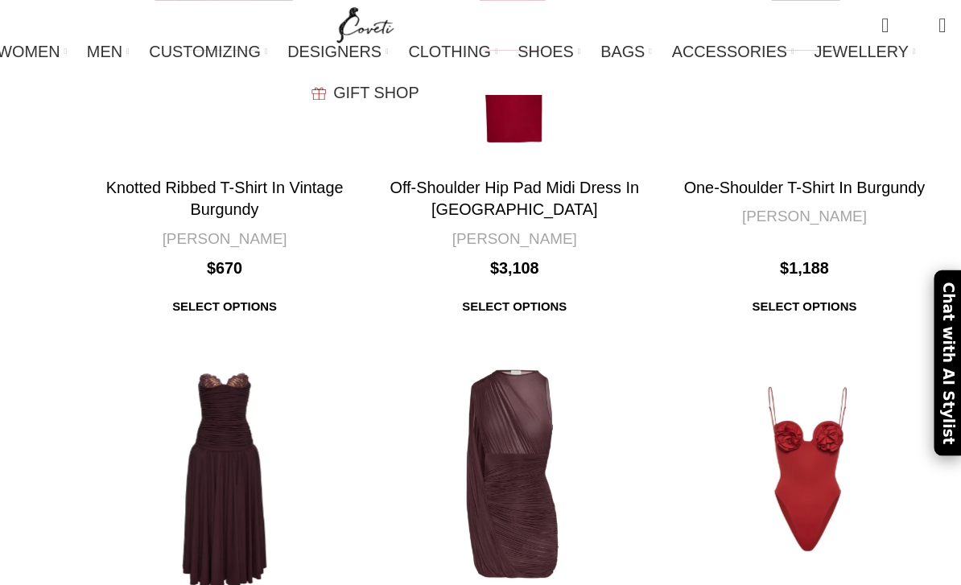
scroll to position [2604, 0]
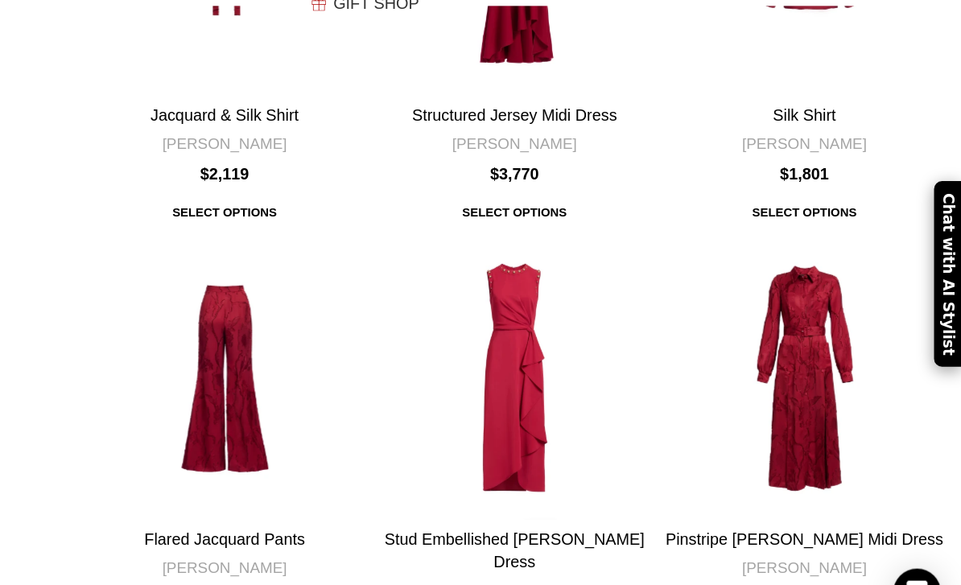
scroll to position [5081, 0]
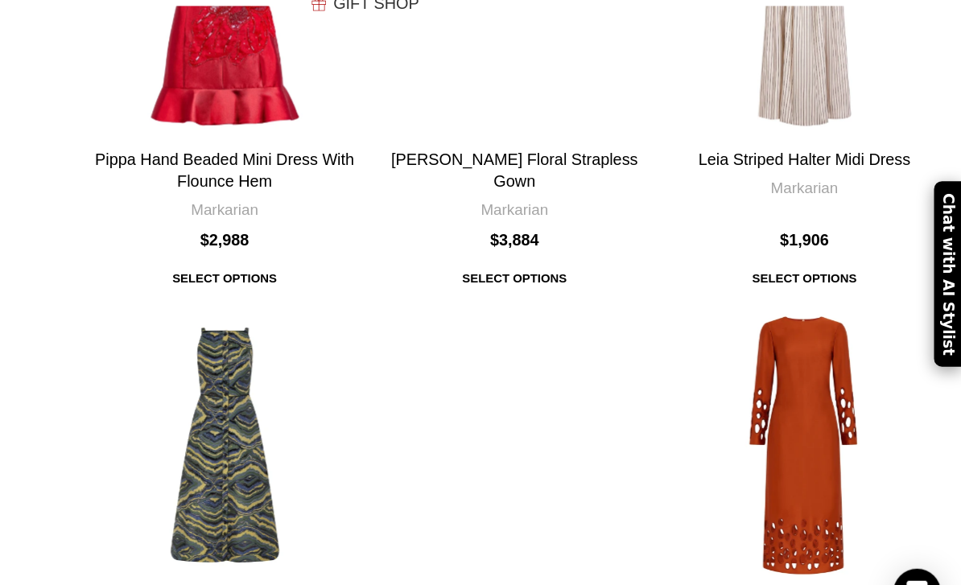
scroll to position [1857, 0]
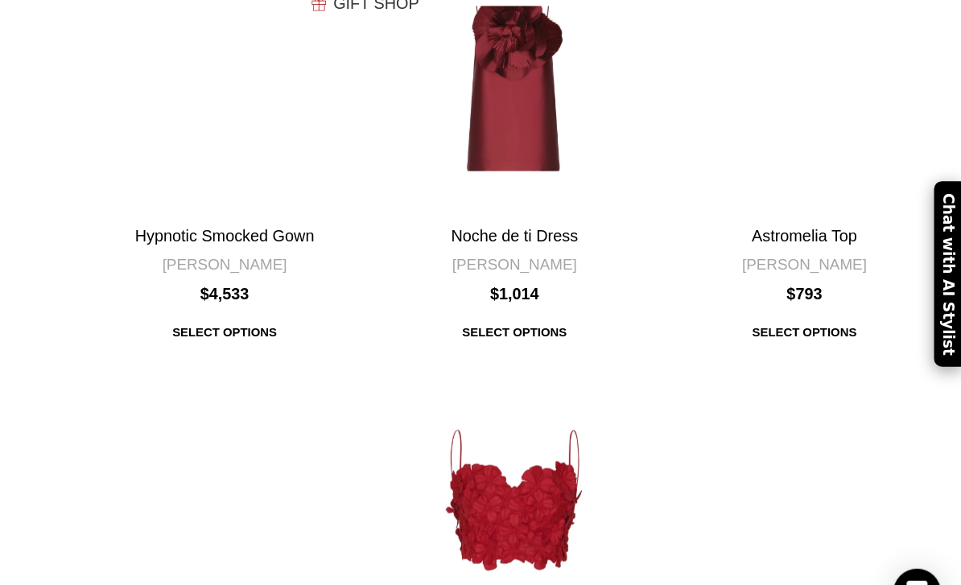
scroll to position [5008, 0]
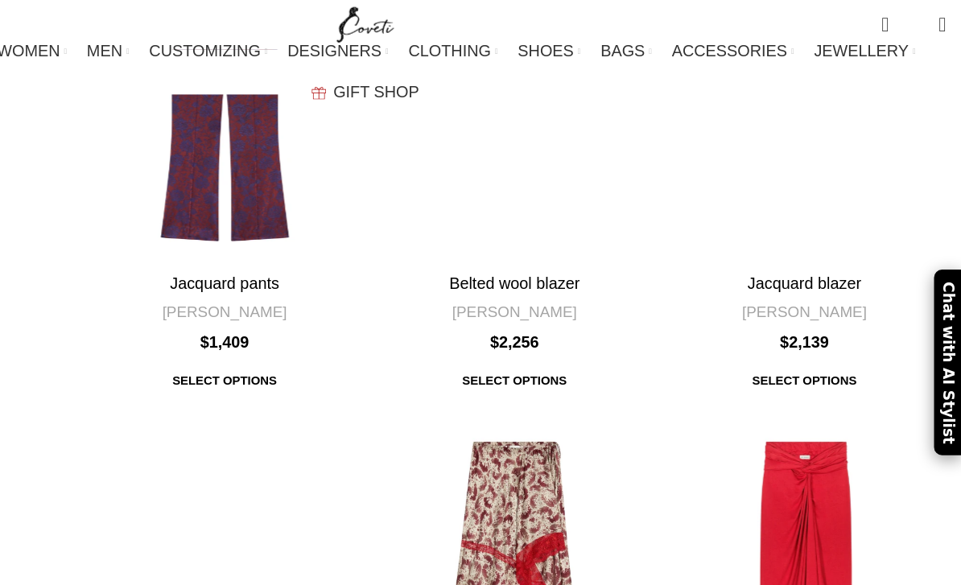
scroll to position [5247, 0]
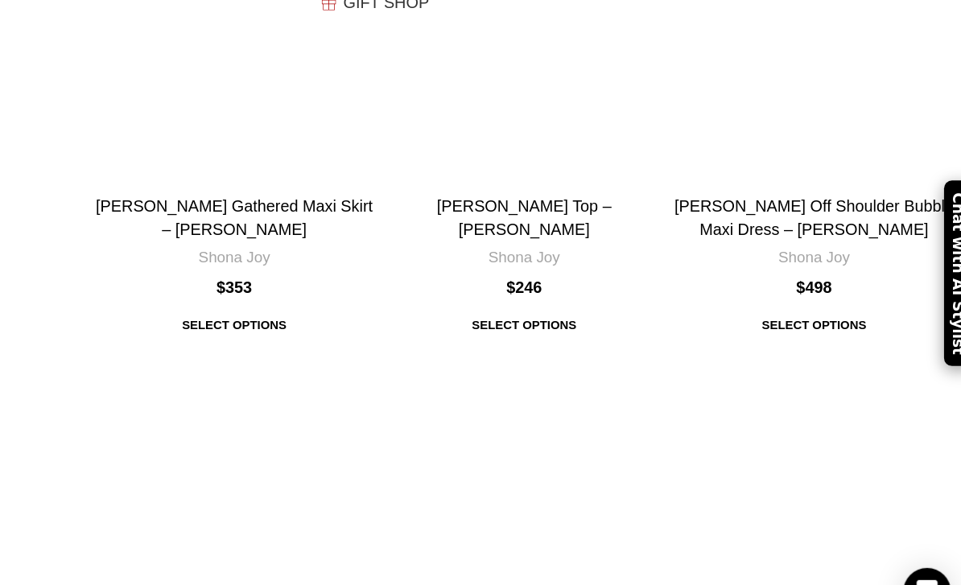
scroll to position [2841, 0]
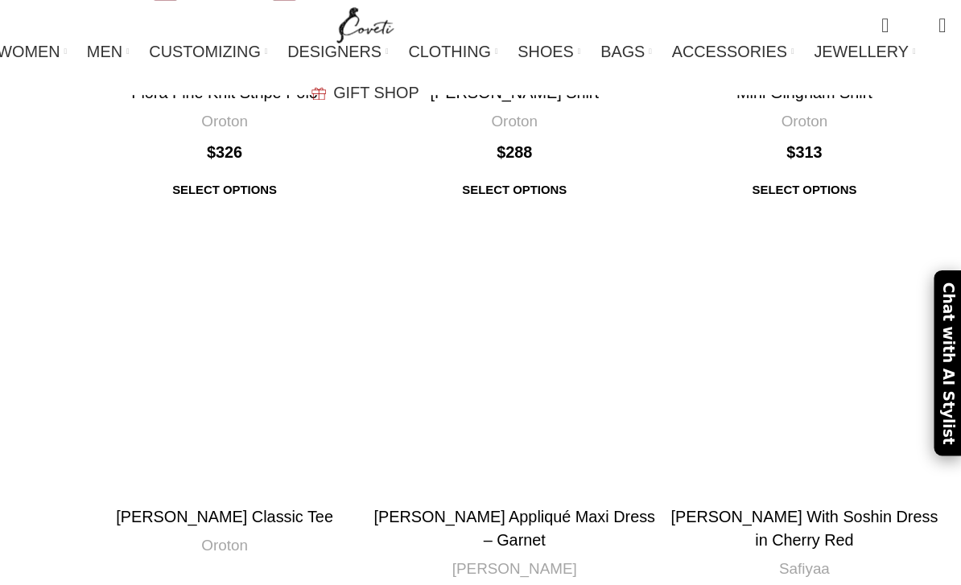
scroll to position [1176, 0]
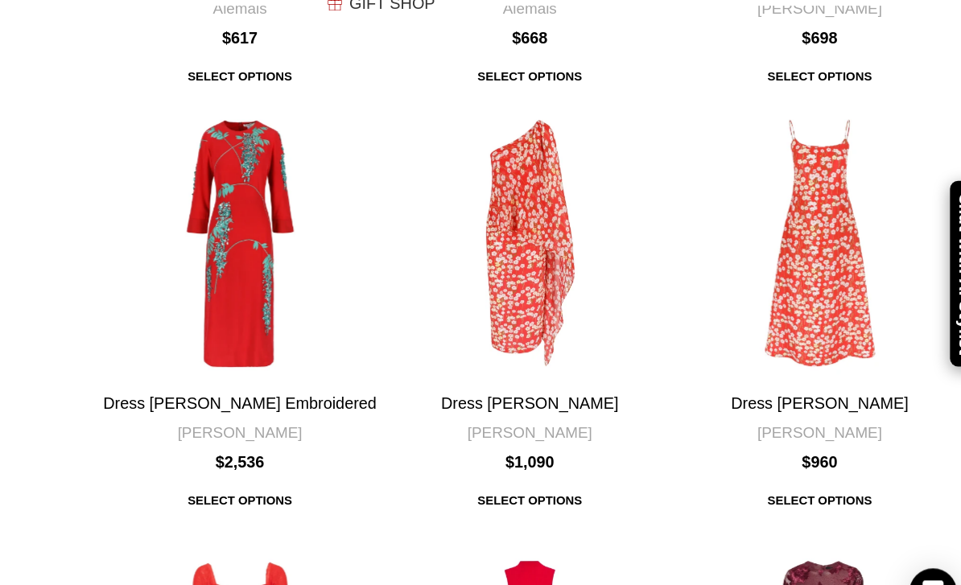
scroll to position [4857, 0]
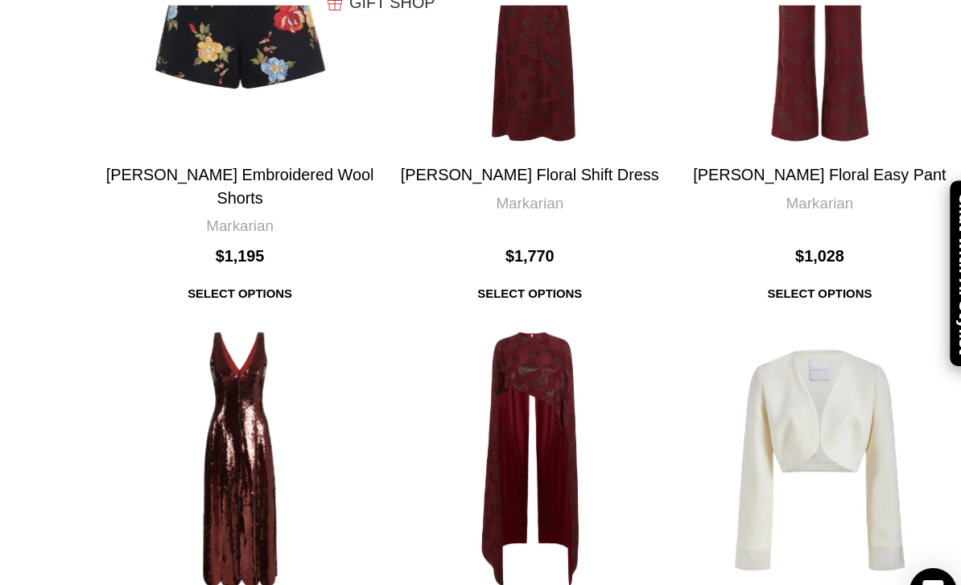
scroll to position [4979, 0]
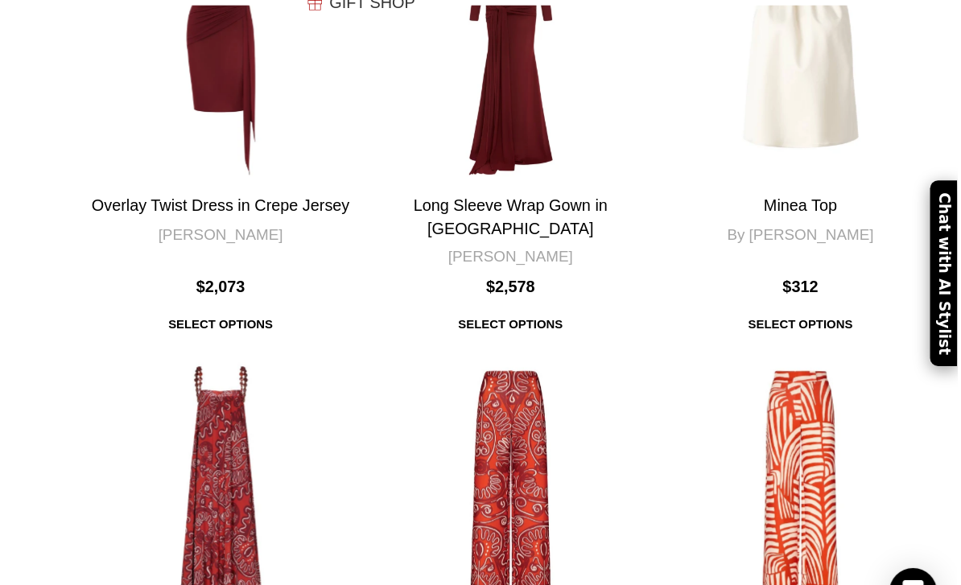
scroll to position [3961, 0]
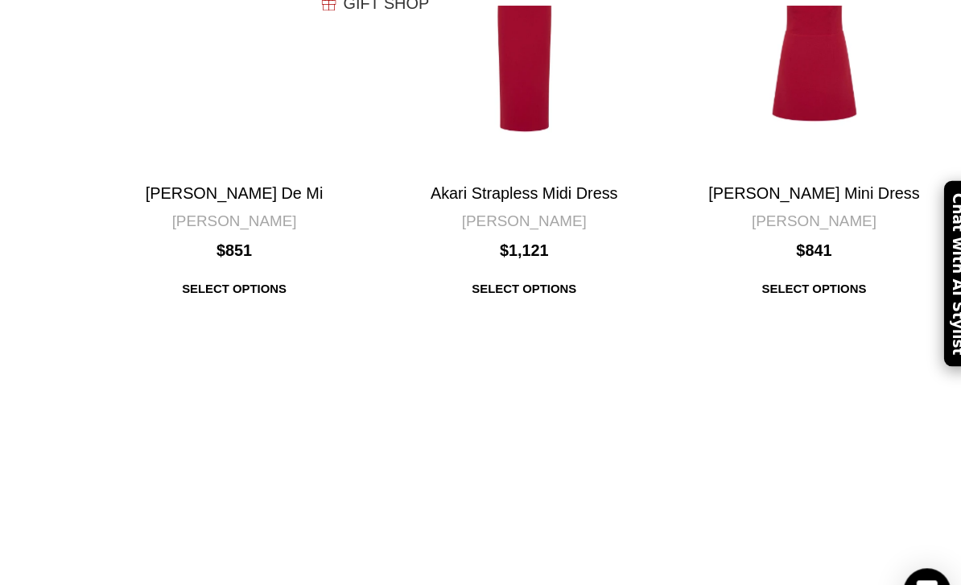
scroll to position [5029, 0]
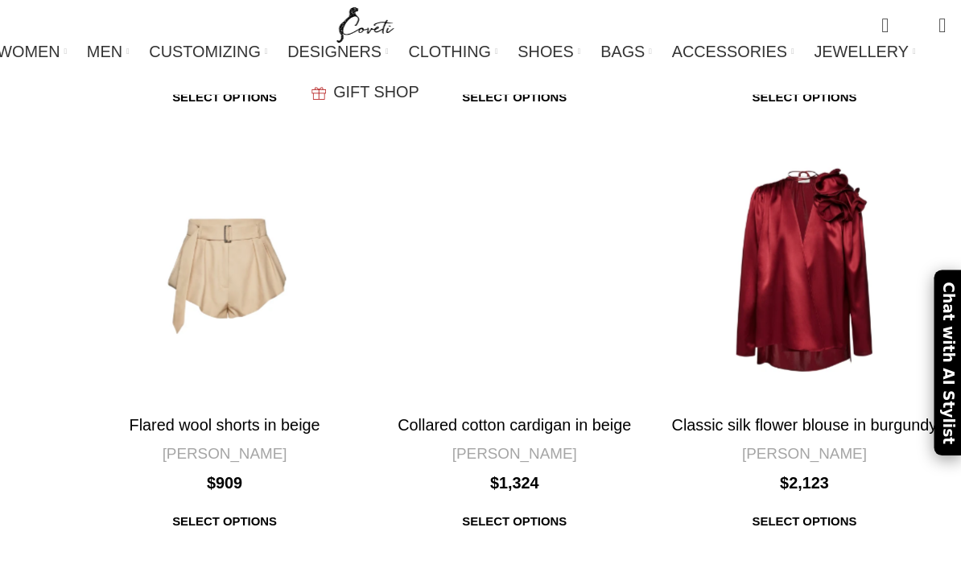
scroll to position [4919, 0]
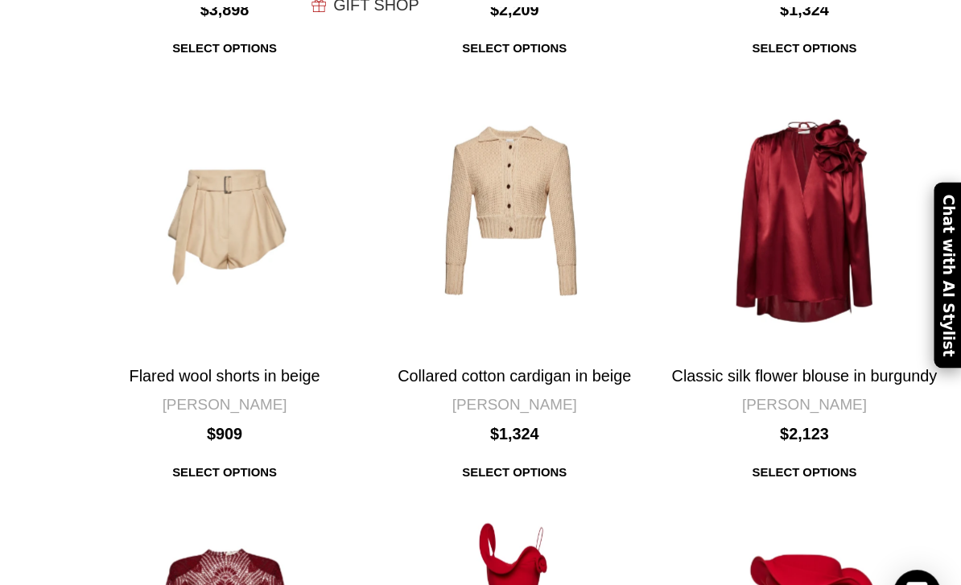
scroll to position [4891, 0]
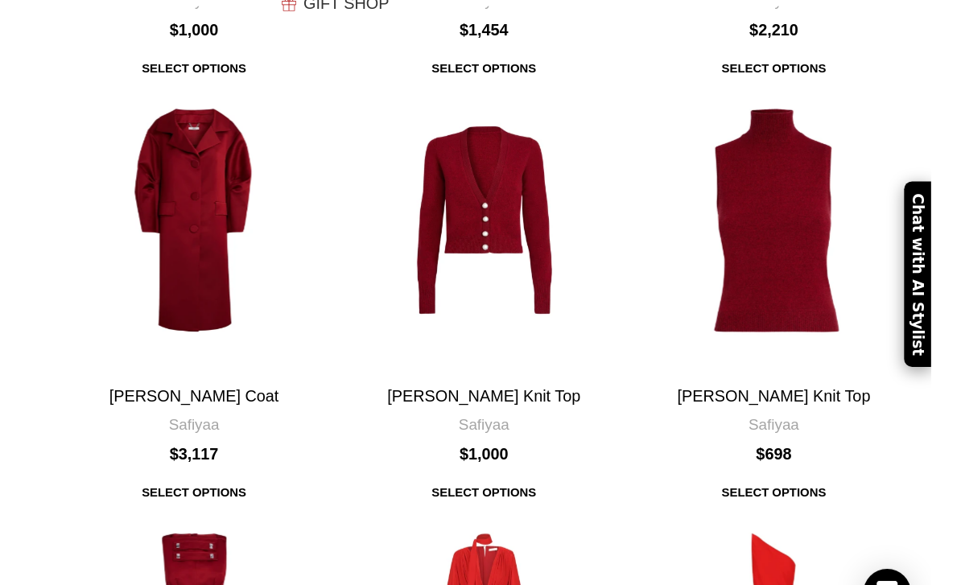
scroll to position [2961, 0]
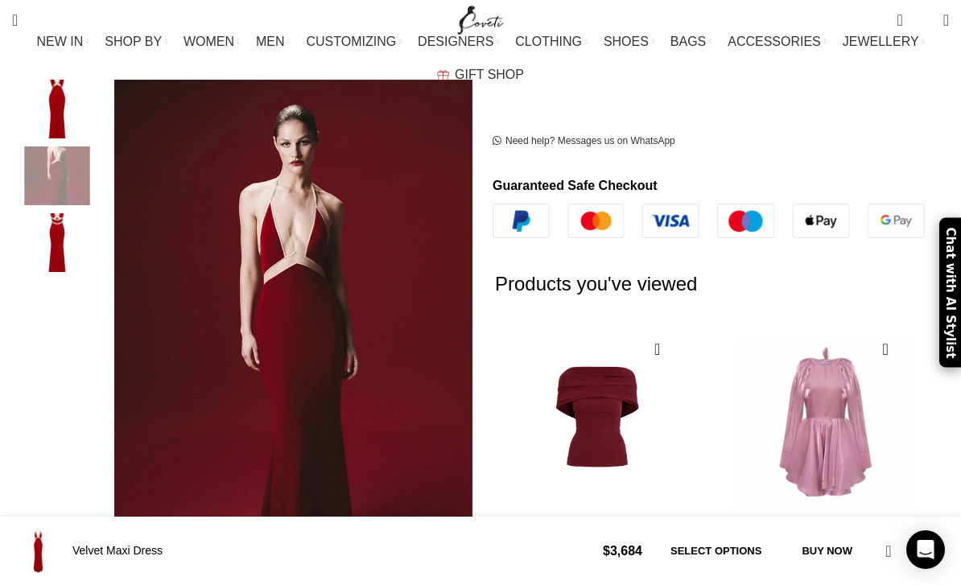
scroll to position [514, 0]
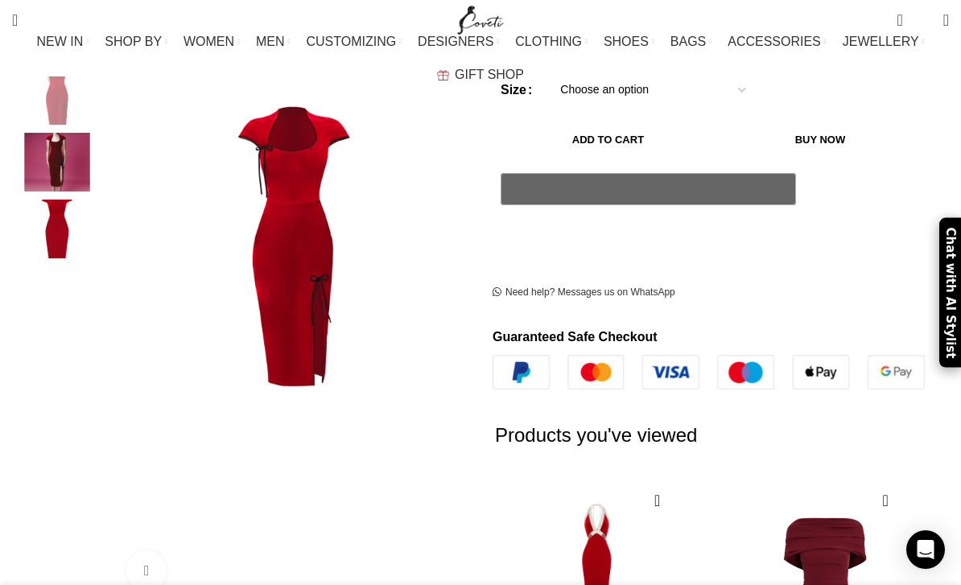
scroll to position [312, 0]
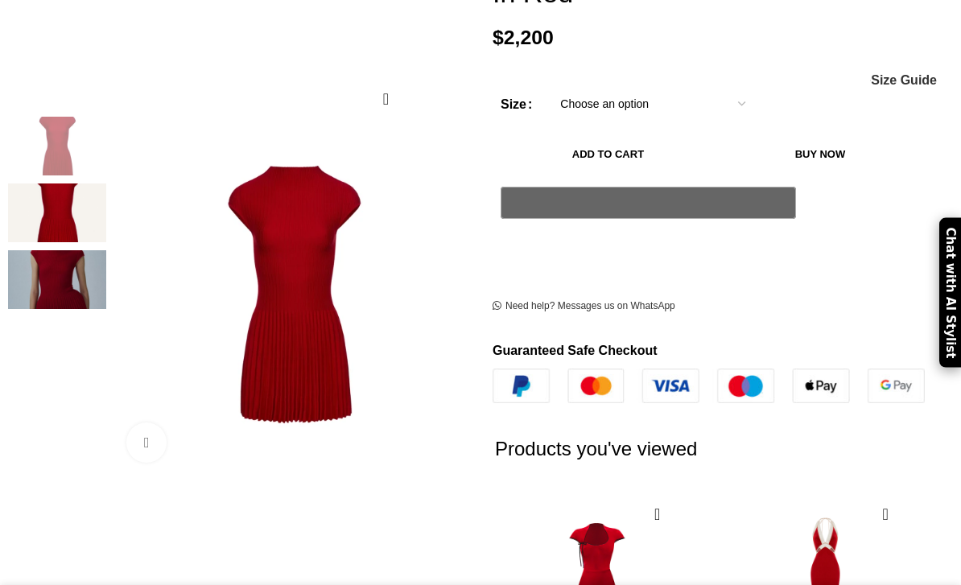
scroll to position [379, 0]
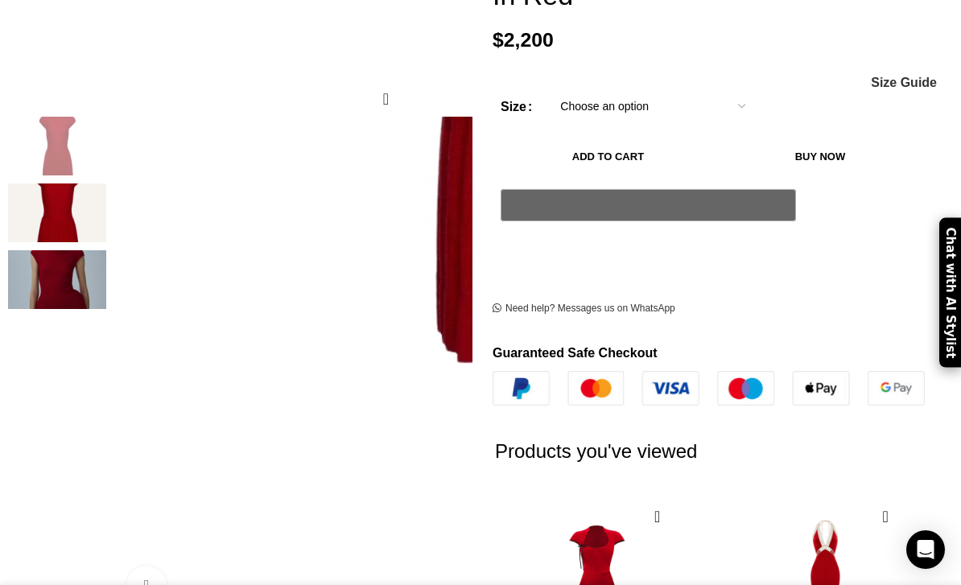
click at [130, 368] on div "Previous slide" at bounding box center [110, 367] width 40 height 40
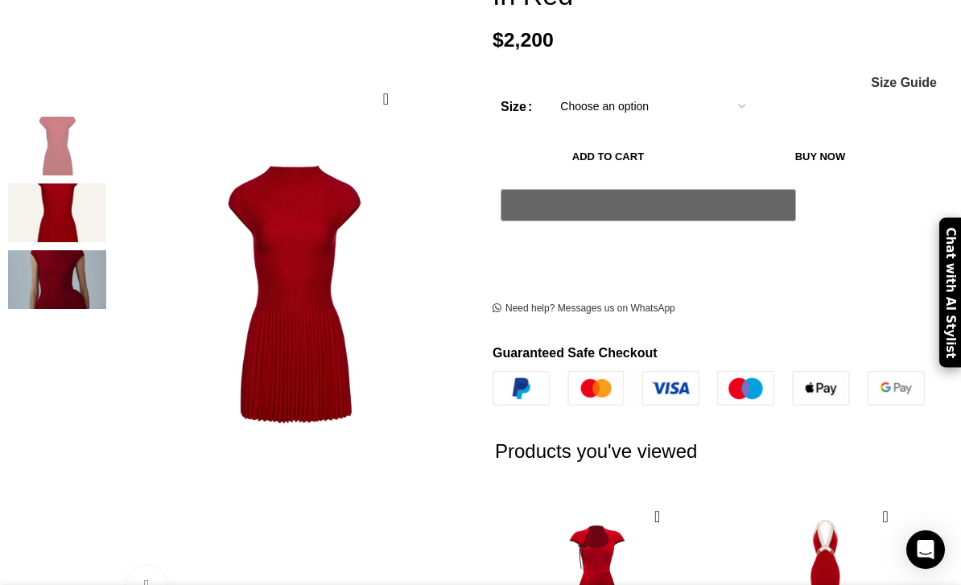
click at [130, 370] on div "Previous slide" at bounding box center [110, 367] width 40 height 40
click at [130, 374] on div "Previous slide" at bounding box center [110, 367] width 40 height 40
click at [457, 368] on div "Next slide" at bounding box center [477, 367] width 40 height 40
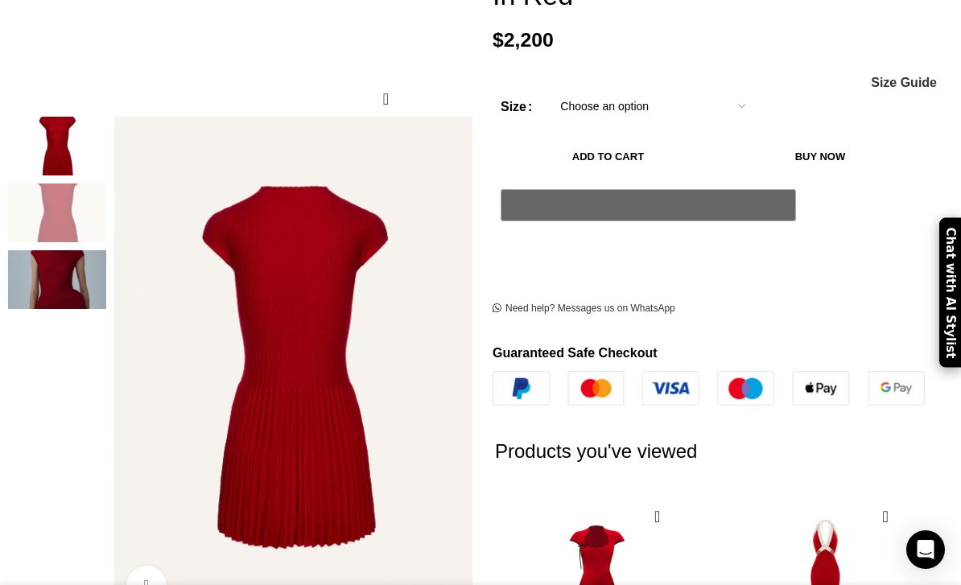
click at [457, 368] on div "Next slide" at bounding box center [477, 367] width 40 height 40
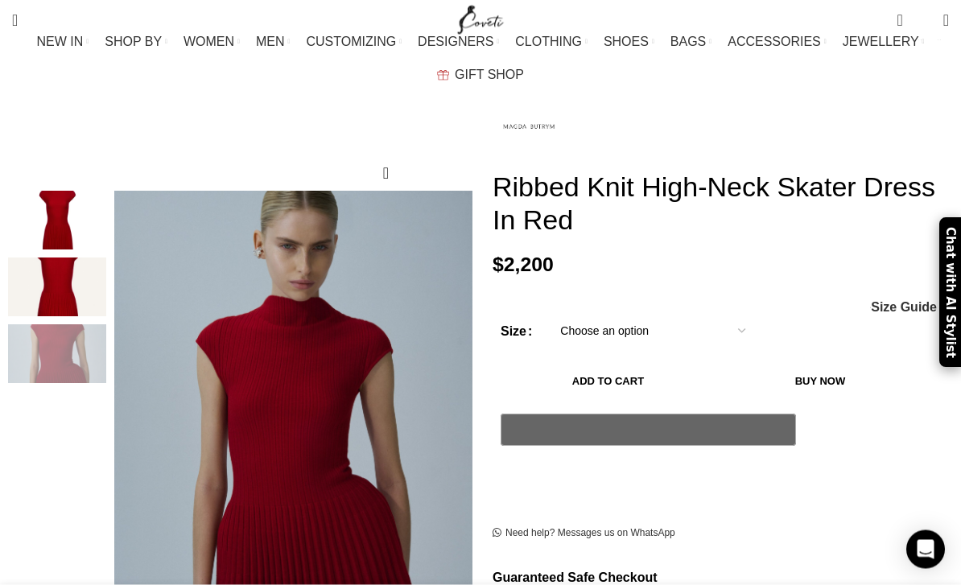
scroll to position [56, 0]
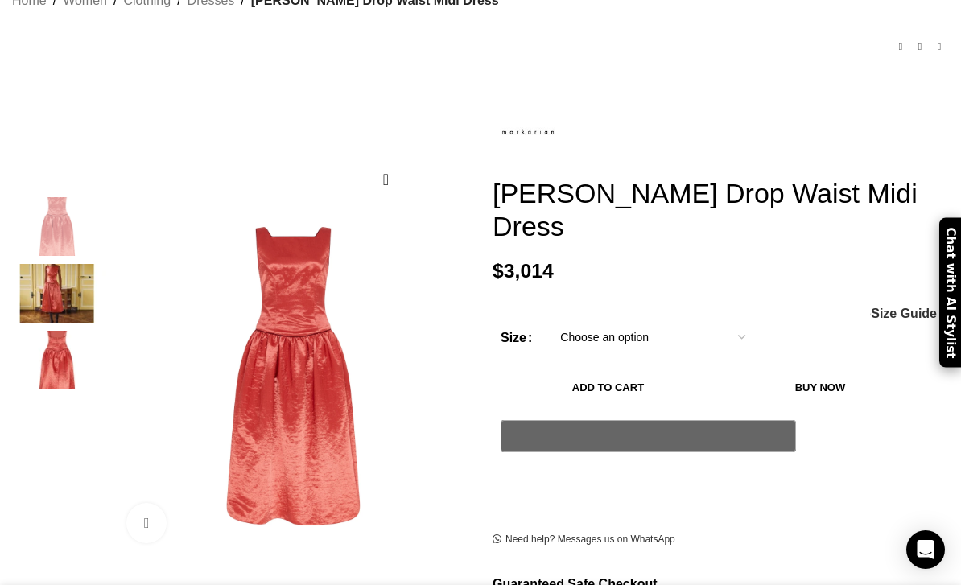
click at [457, 357] on div "Next slide" at bounding box center [477, 377] width 40 height 40
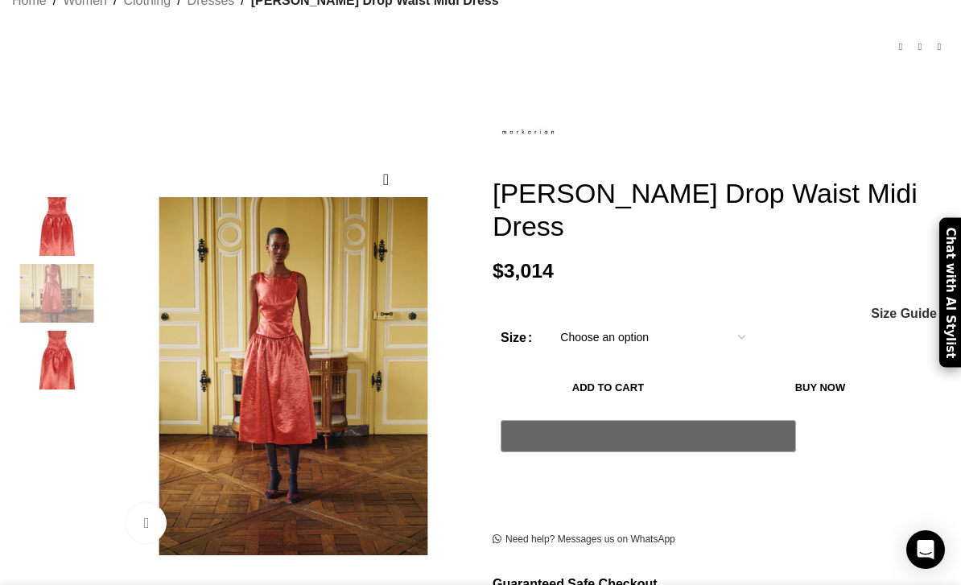
click at [130, 357] on div "Previous slide" at bounding box center [110, 377] width 40 height 40
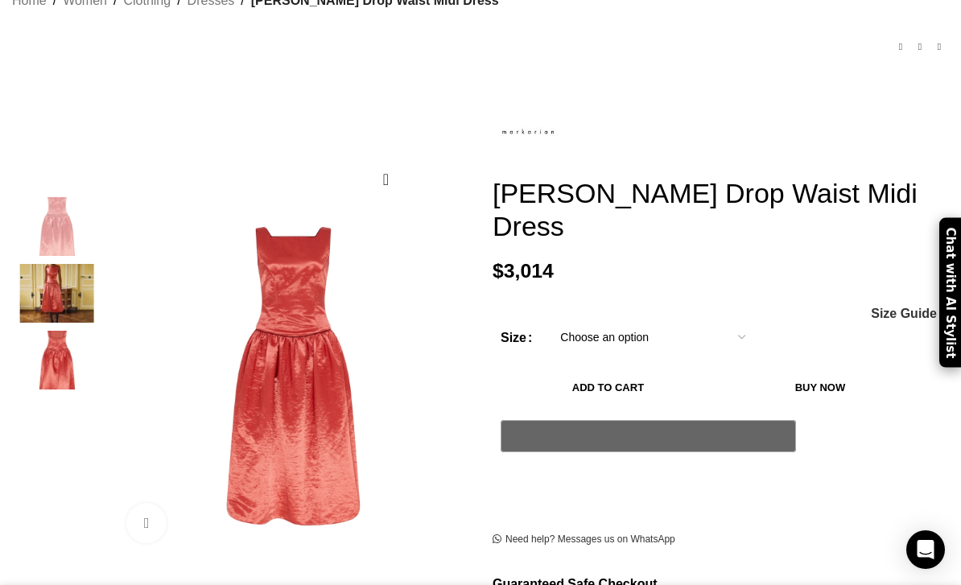
scroll to position [200, 0]
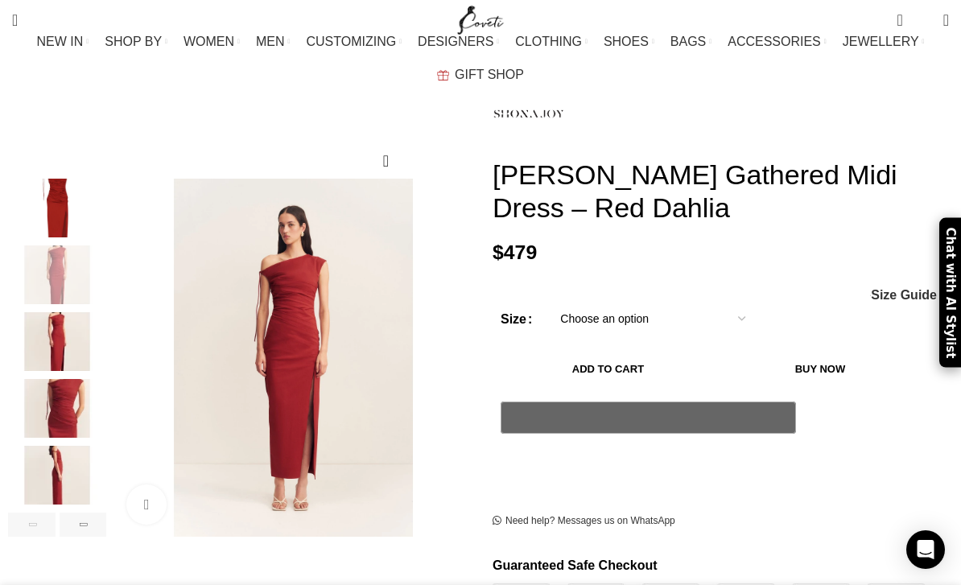
scroll to position [0, 164]
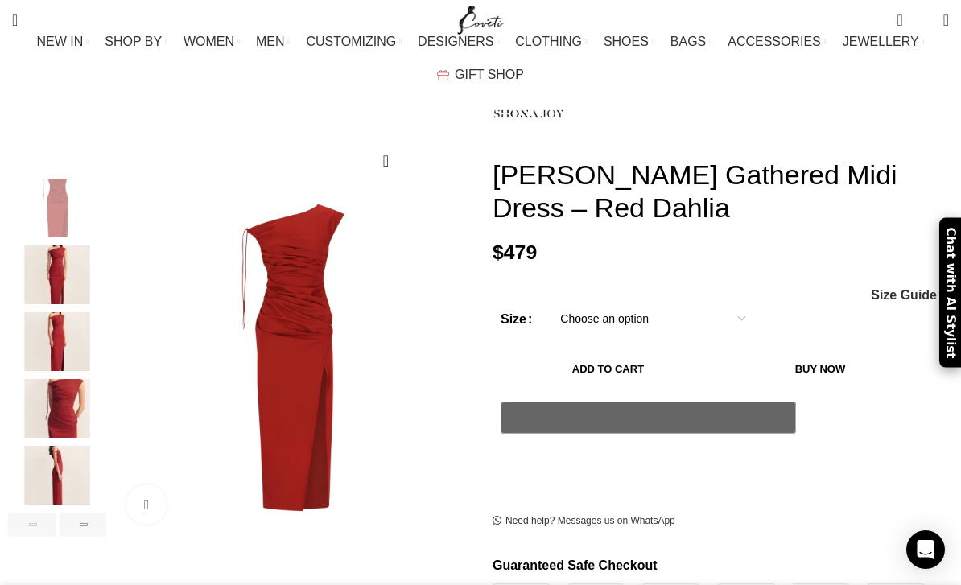
click at [135, 2] on div "Search Search" at bounding box center [225, 20] width 442 height 40
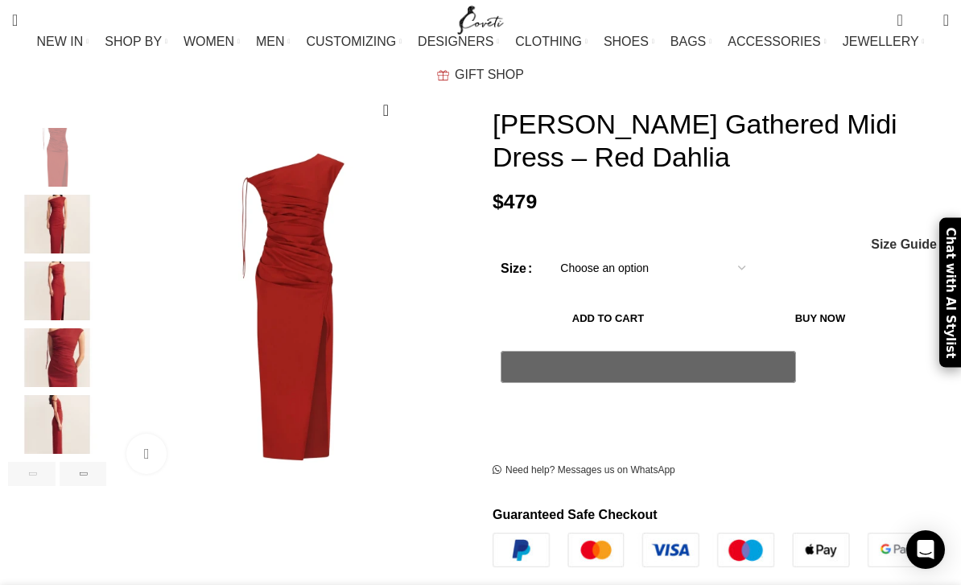
scroll to position [218, 0]
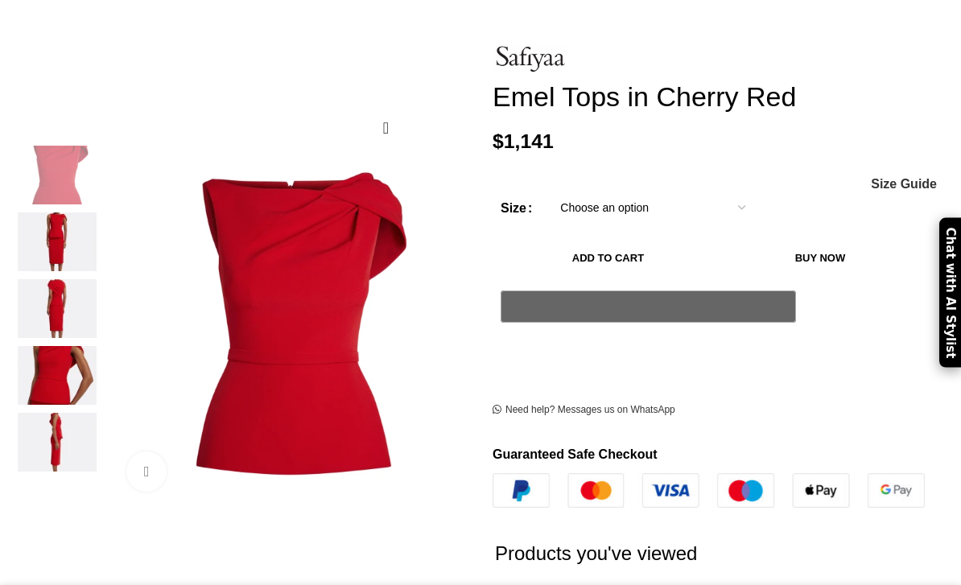
scroll to position [188, 0]
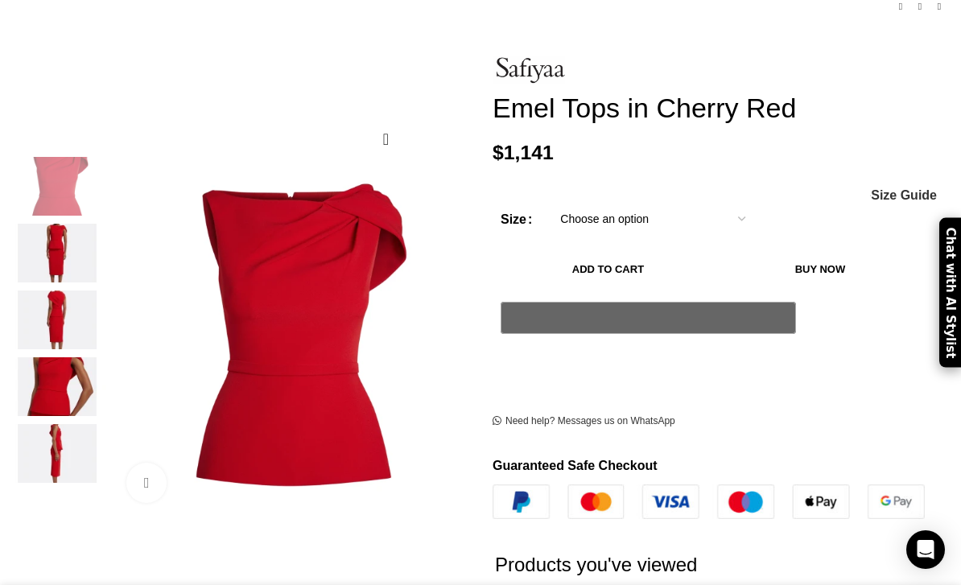
click at [457, 330] on div "Next slide" at bounding box center [477, 336] width 40 height 40
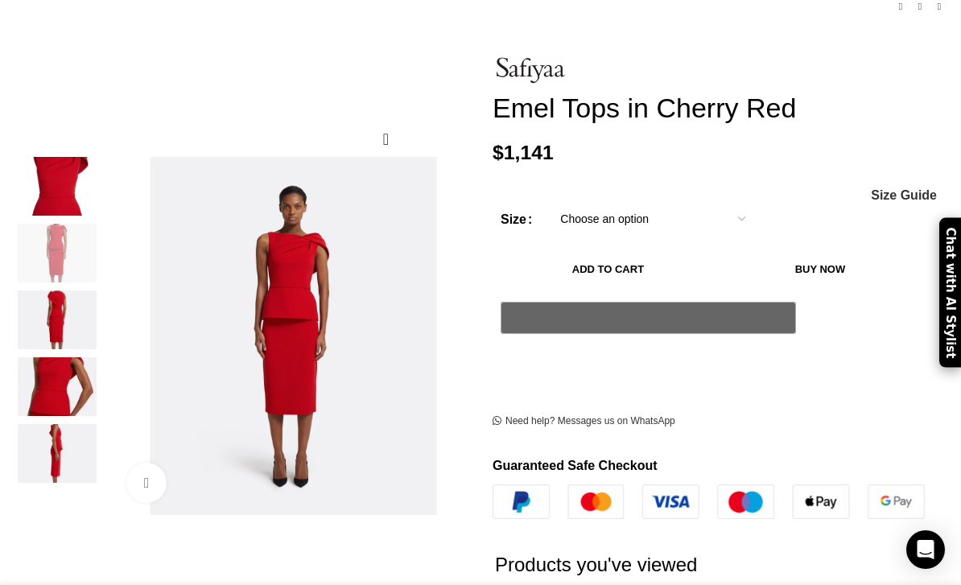
scroll to position [240, 0]
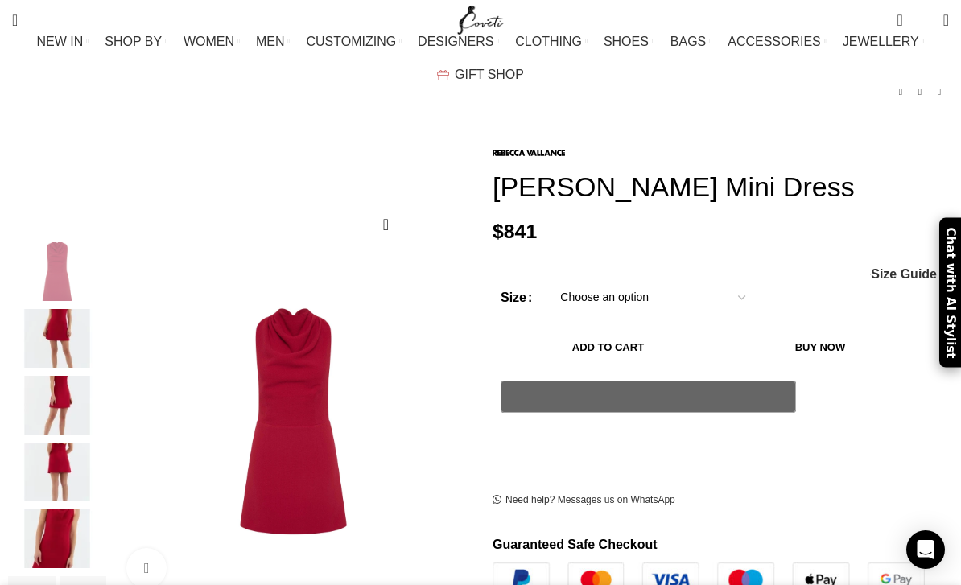
scroll to position [104, 0]
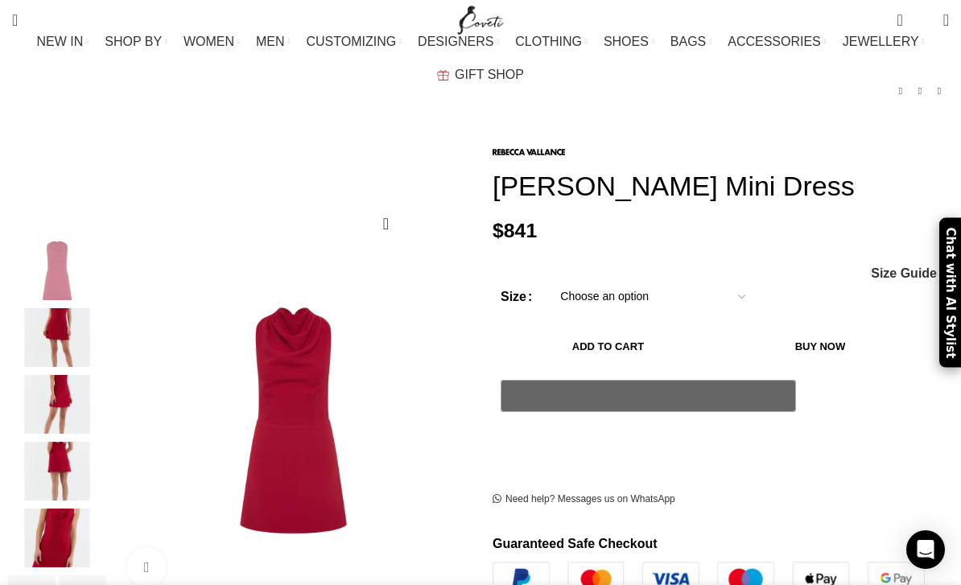
click at [458, 415] on div "Next slide" at bounding box center [477, 421] width 40 height 40
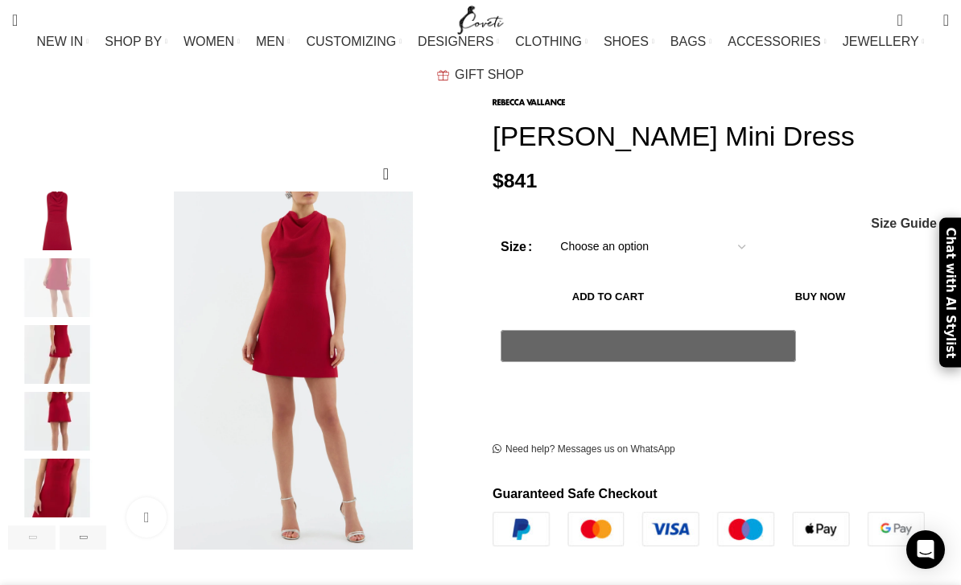
scroll to position [155, 0]
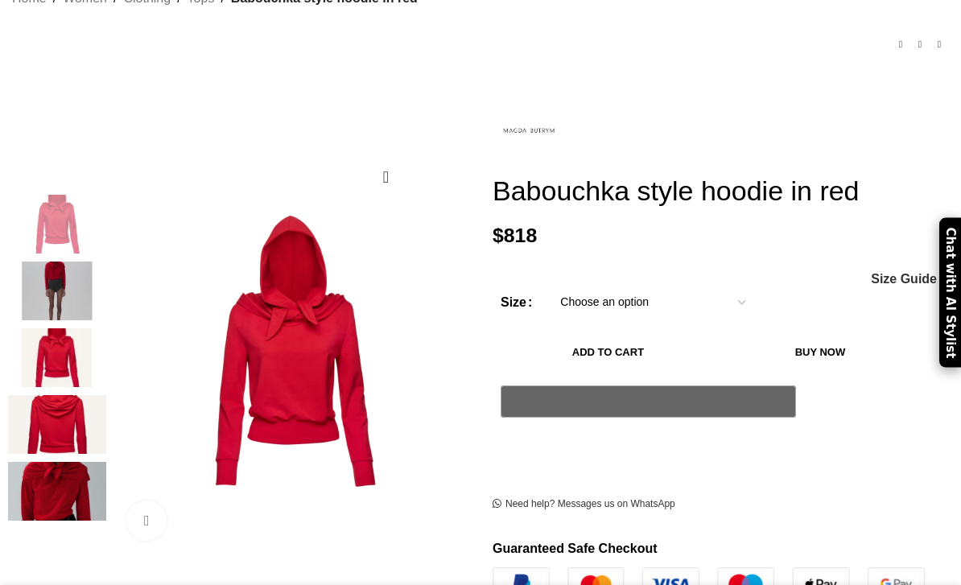
scroll to position [149, 0]
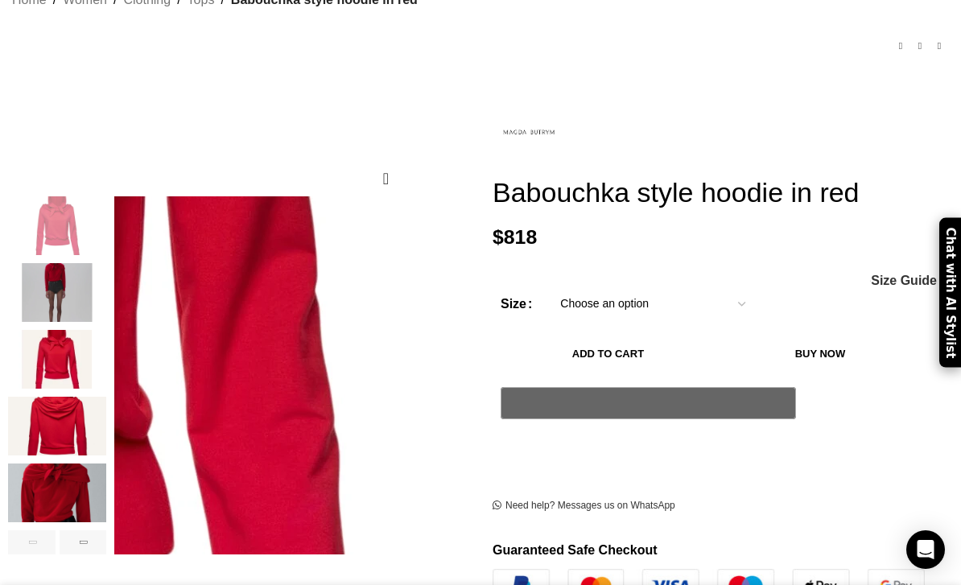
click at [428, 572] on div at bounding box center [293, 447] width 366 height 502
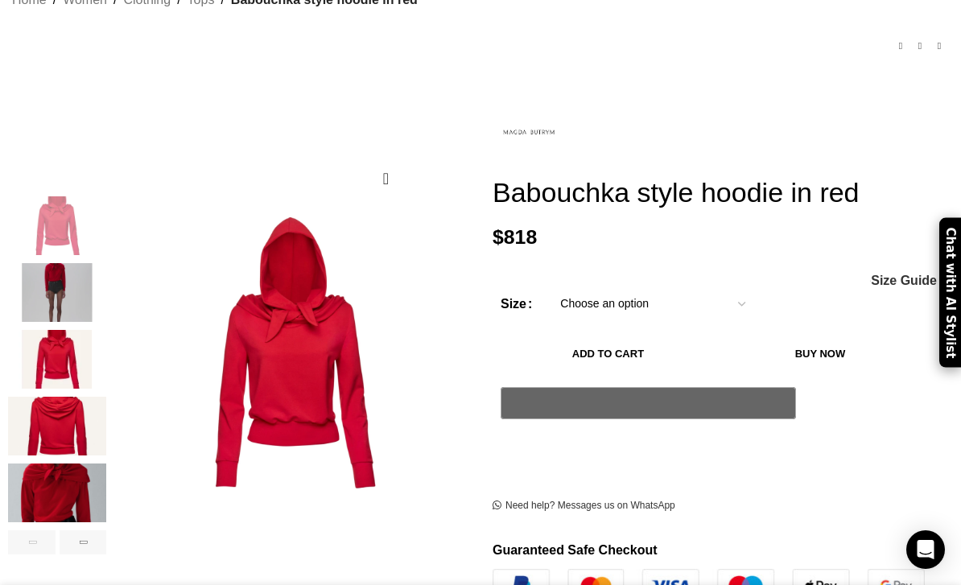
click at [457, 428] on div "Next slide" at bounding box center [477, 448] width 40 height 40
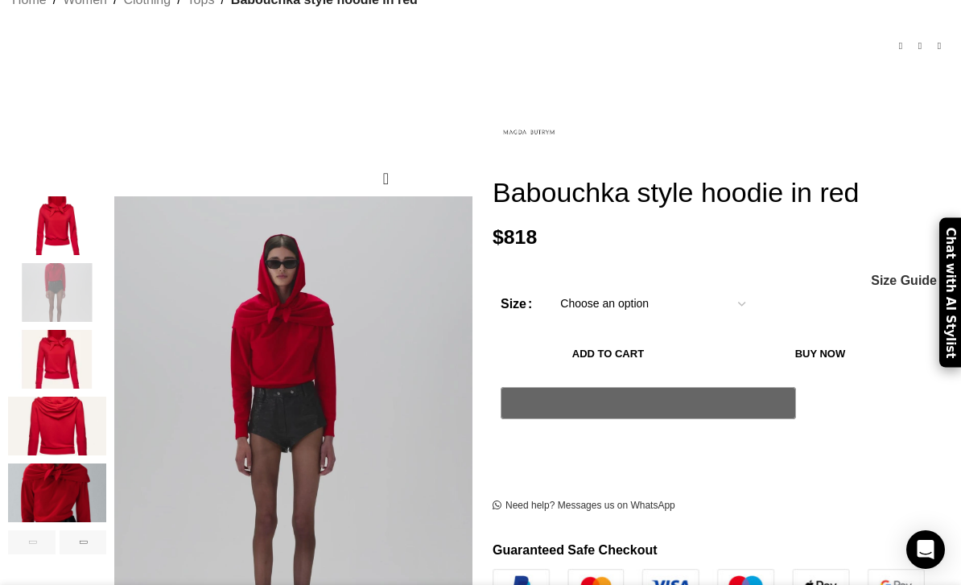
click at [130, 428] on div "Previous slide" at bounding box center [110, 448] width 40 height 40
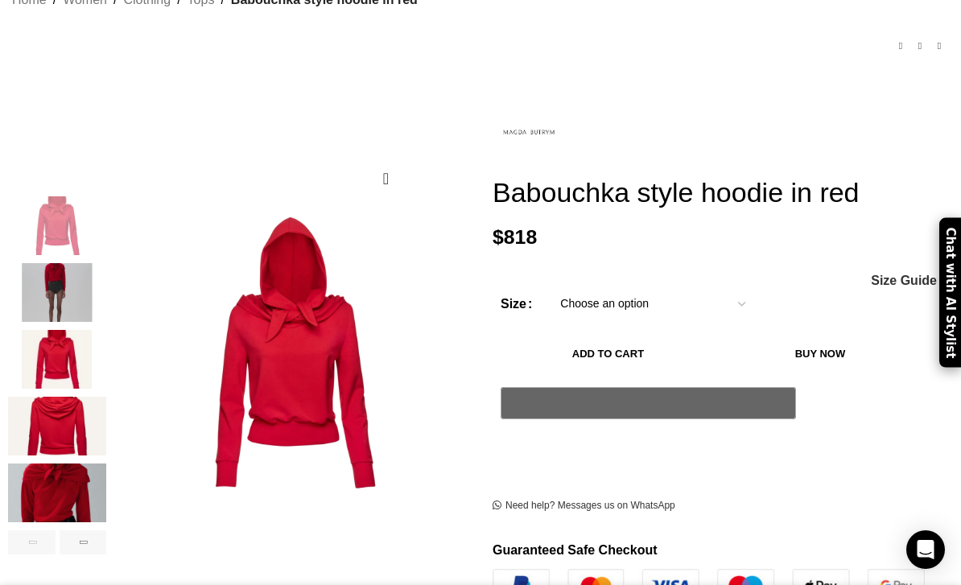
scroll to position [200, 0]
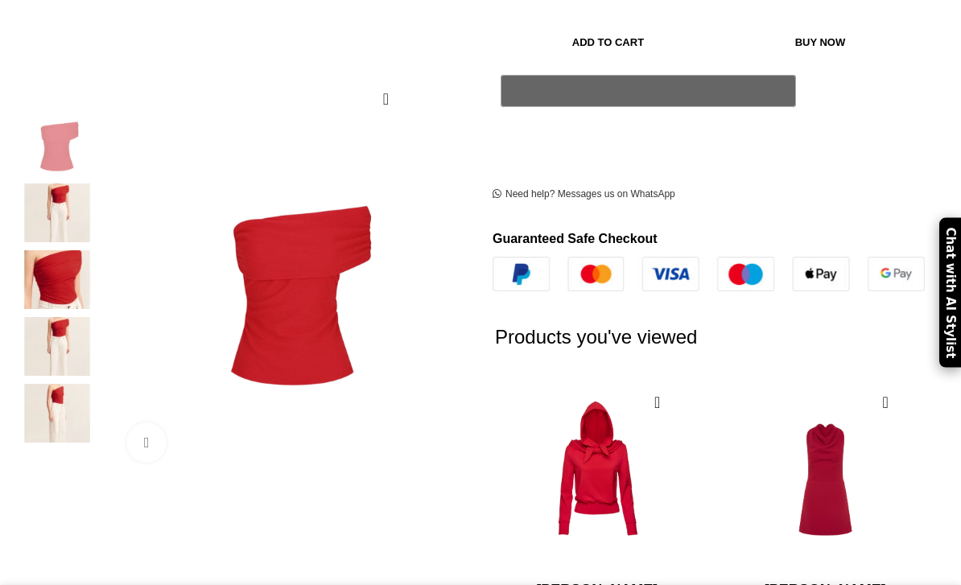
scroll to position [527, 0]
